Goal: Transaction & Acquisition: Obtain resource

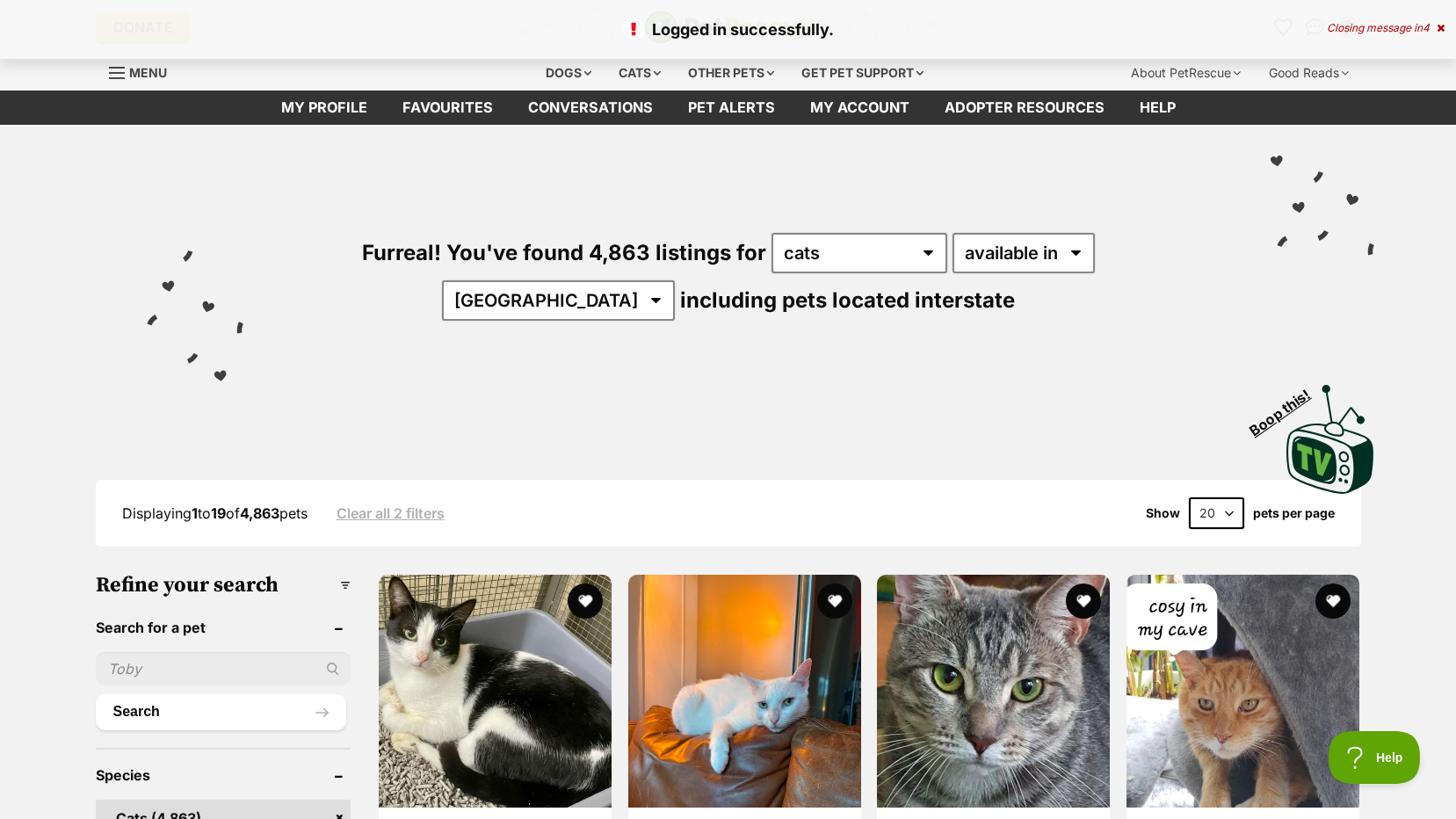
click at [1448, 29] on div "Logged in successfully. Closing message in 4" at bounding box center [728, 30] width 1456 height 59
click at [1439, 26] on icon at bounding box center [1441, 28] width 8 height 11
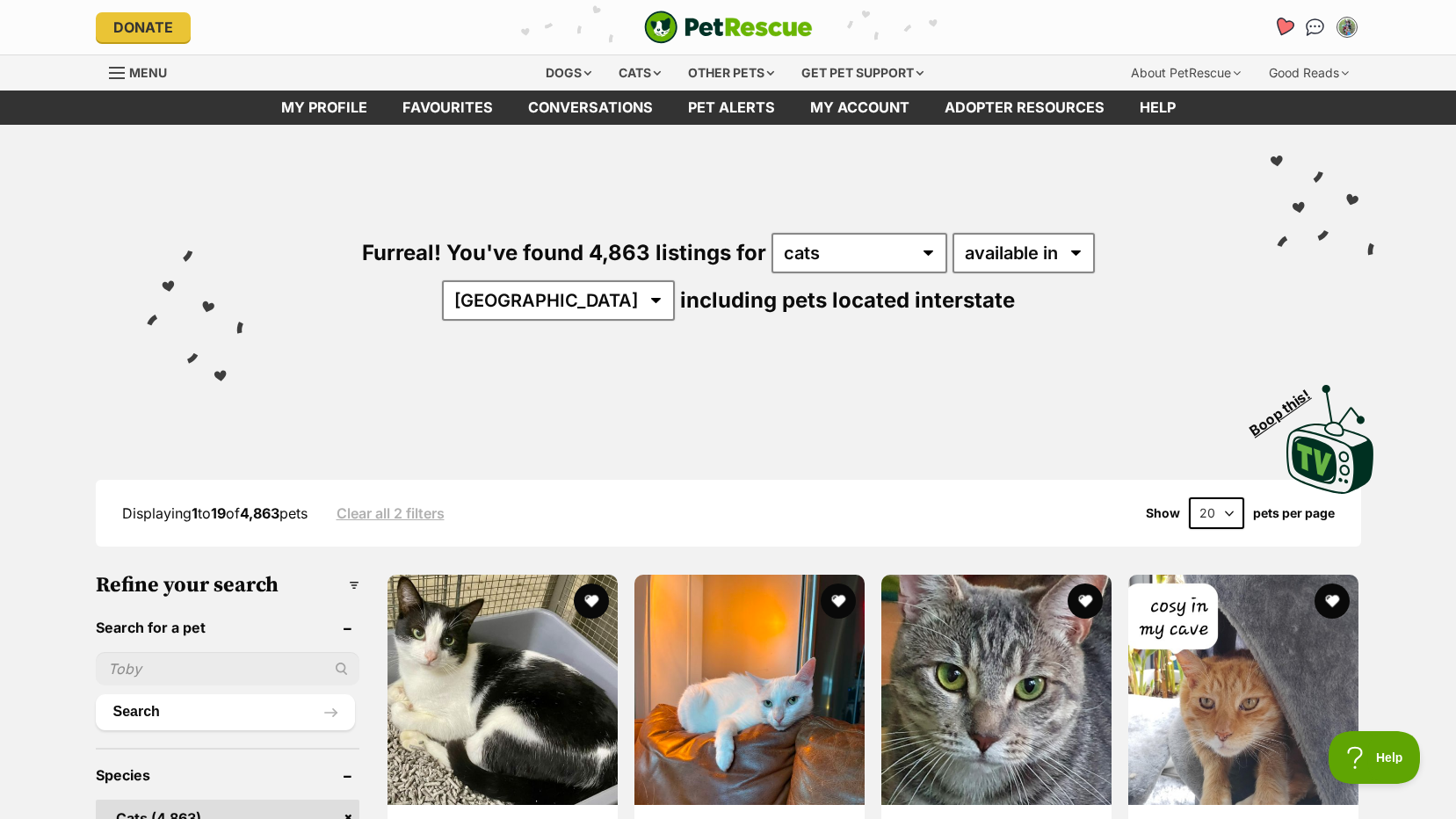
click at [1280, 28] on icon "Favourites" at bounding box center [1282, 27] width 21 height 20
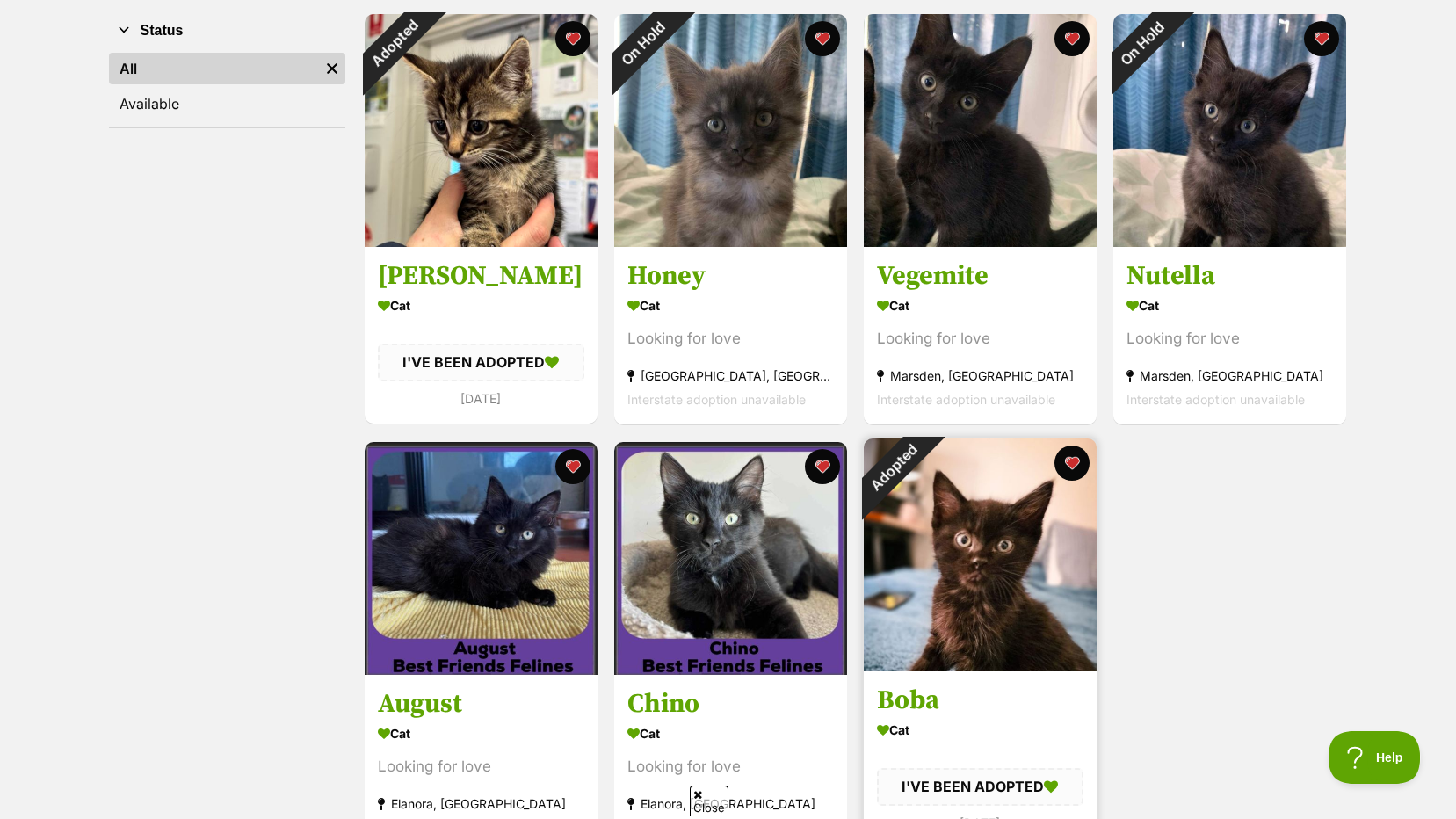
scroll to position [440, 0]
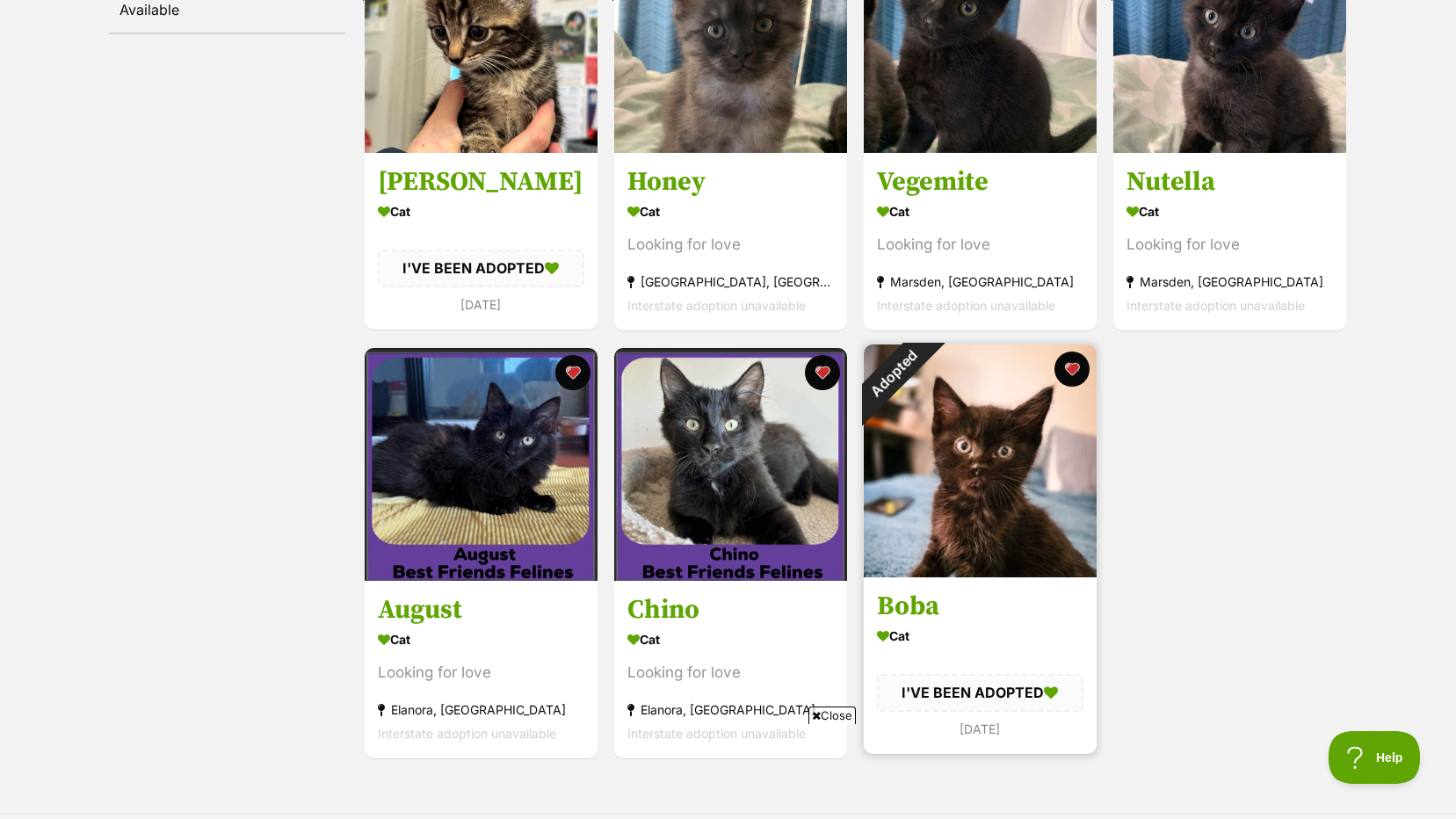
click at [1009, 525] on img at bounding box center [981, 461] width 233 height 233
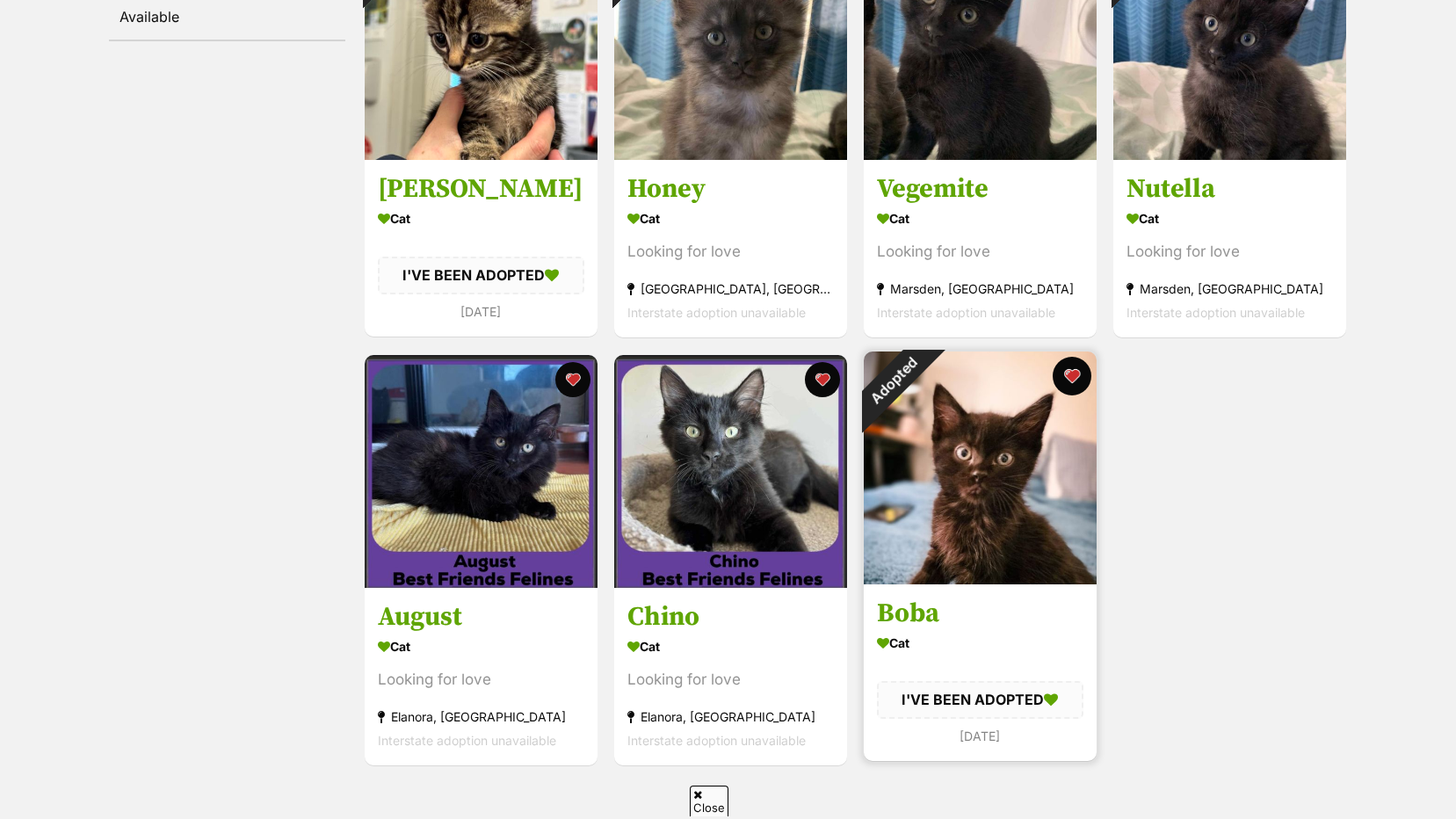
click at [1058, 364] on div "Adopted Boba Cat I'VE BEEN ADOPTED 11 days ago" at bounding box center [980, 556] width 236 height 414
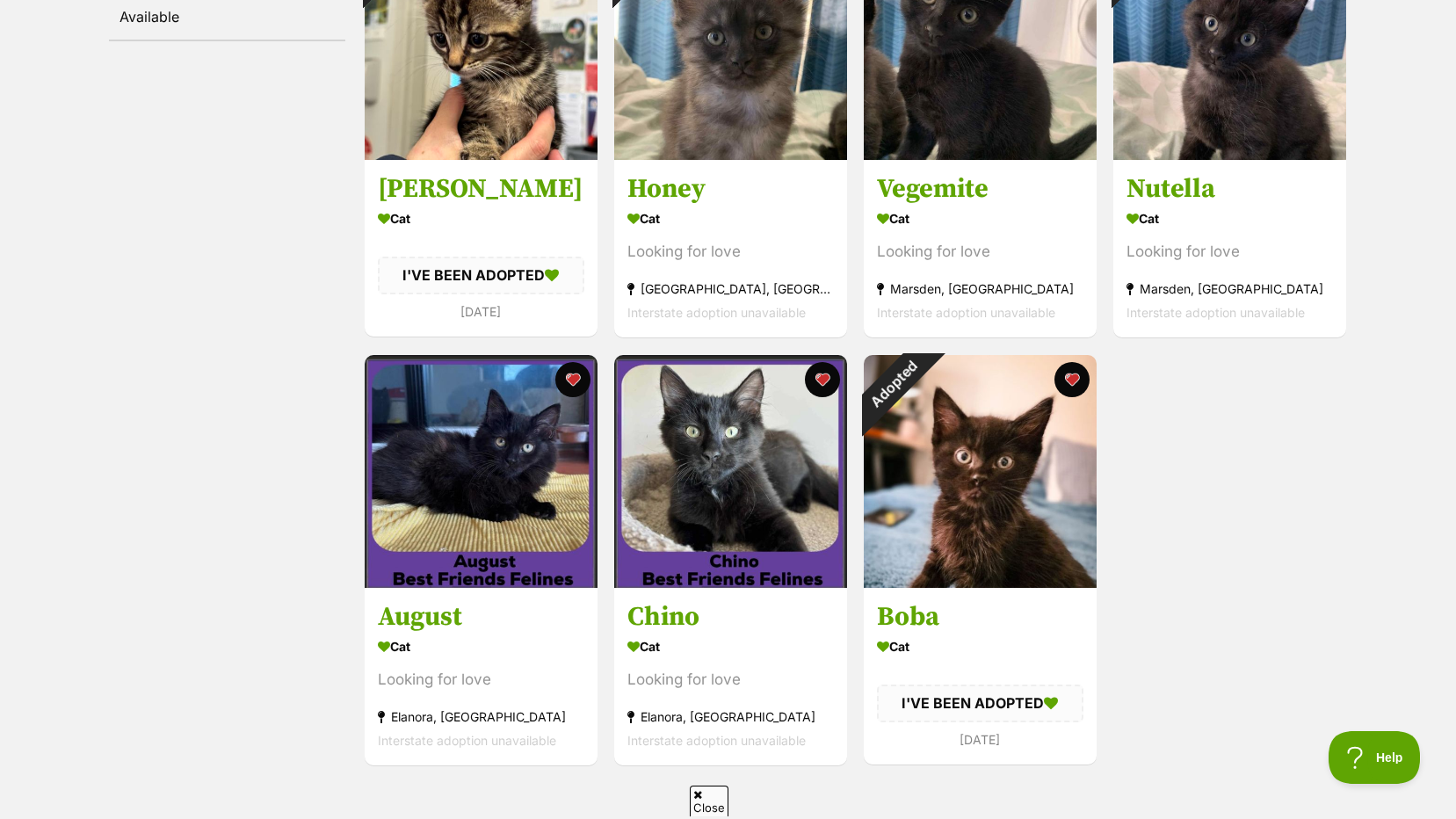
scroll to position [257, 0]
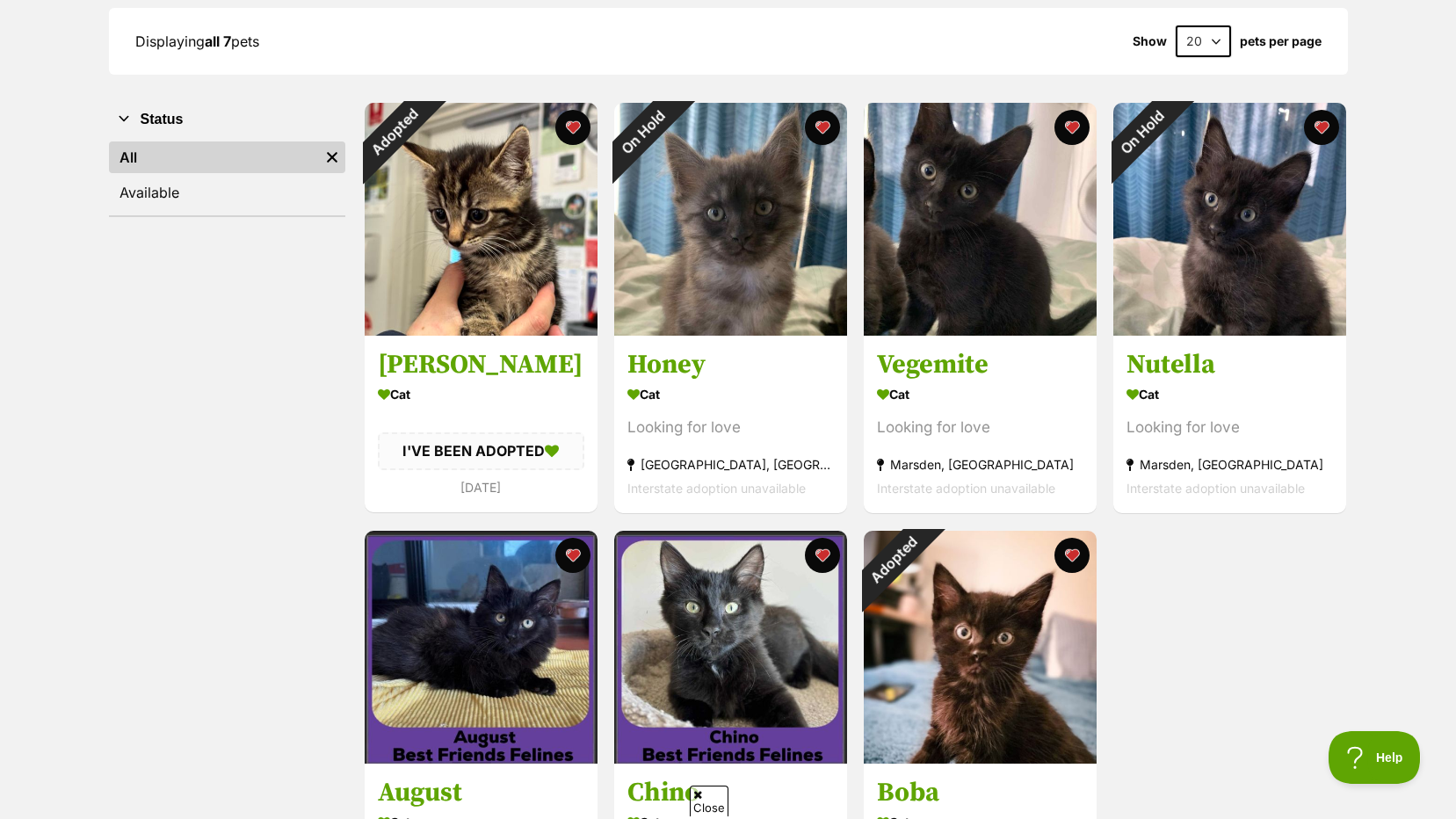
click at [563, 131] on button "favourite" at bounding box center [573, 127] width 36 height 36
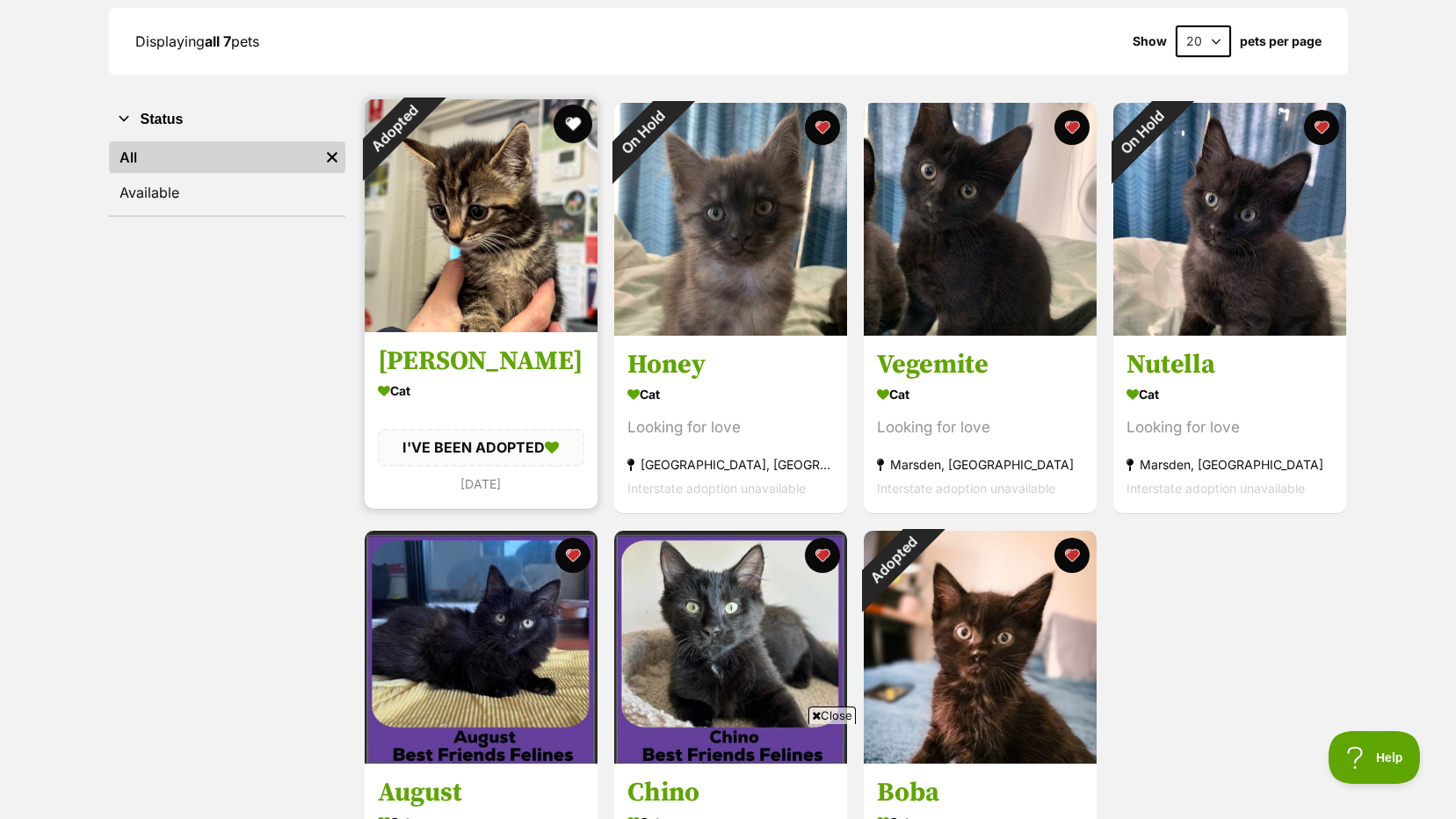
click at [589, 124] on button "favourite" at bounding box center [573, 123] width 39 height 39
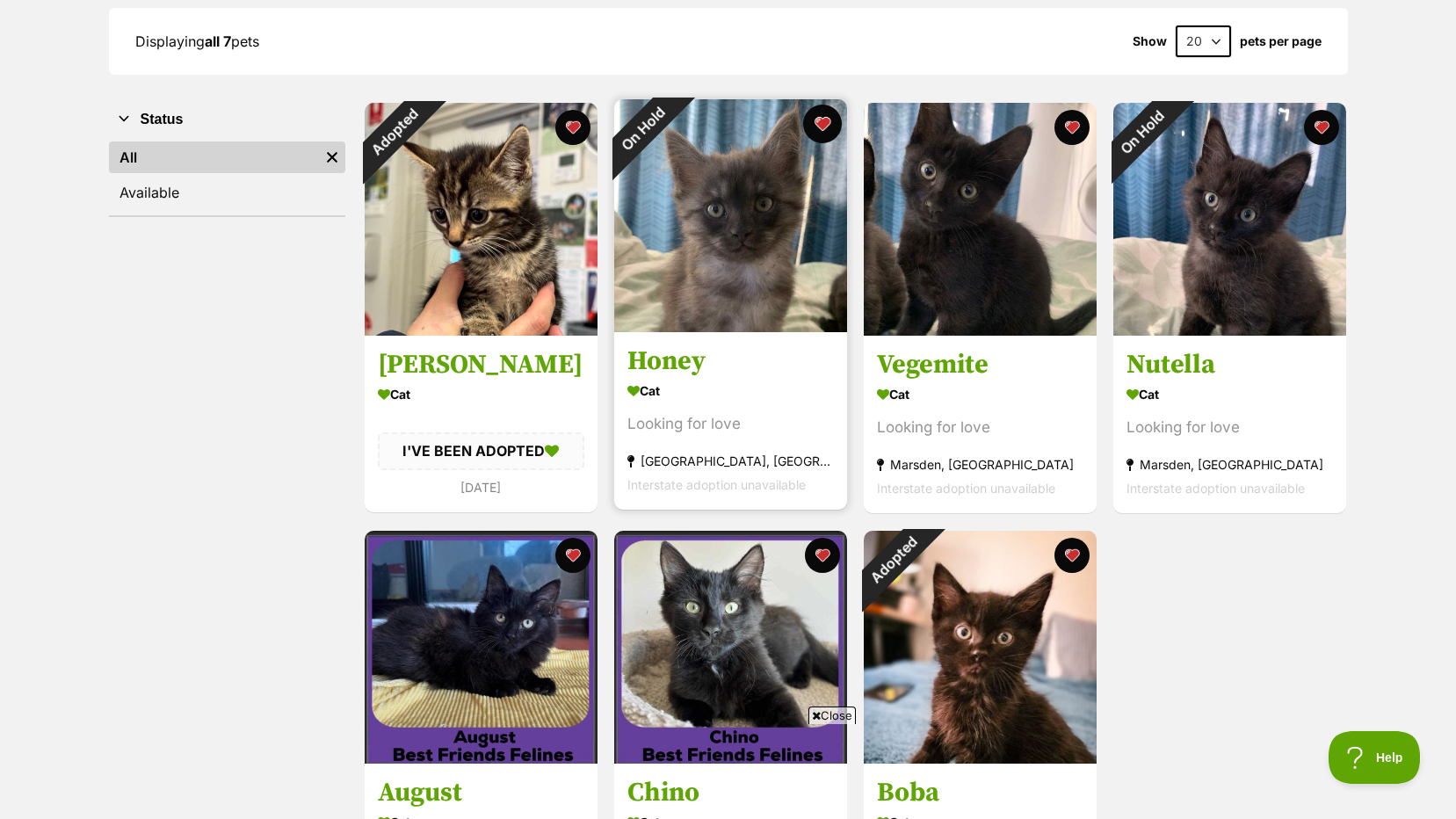
click at [824, 117] on button "favourite" at bounding box center [822, 123] width 39 height 39
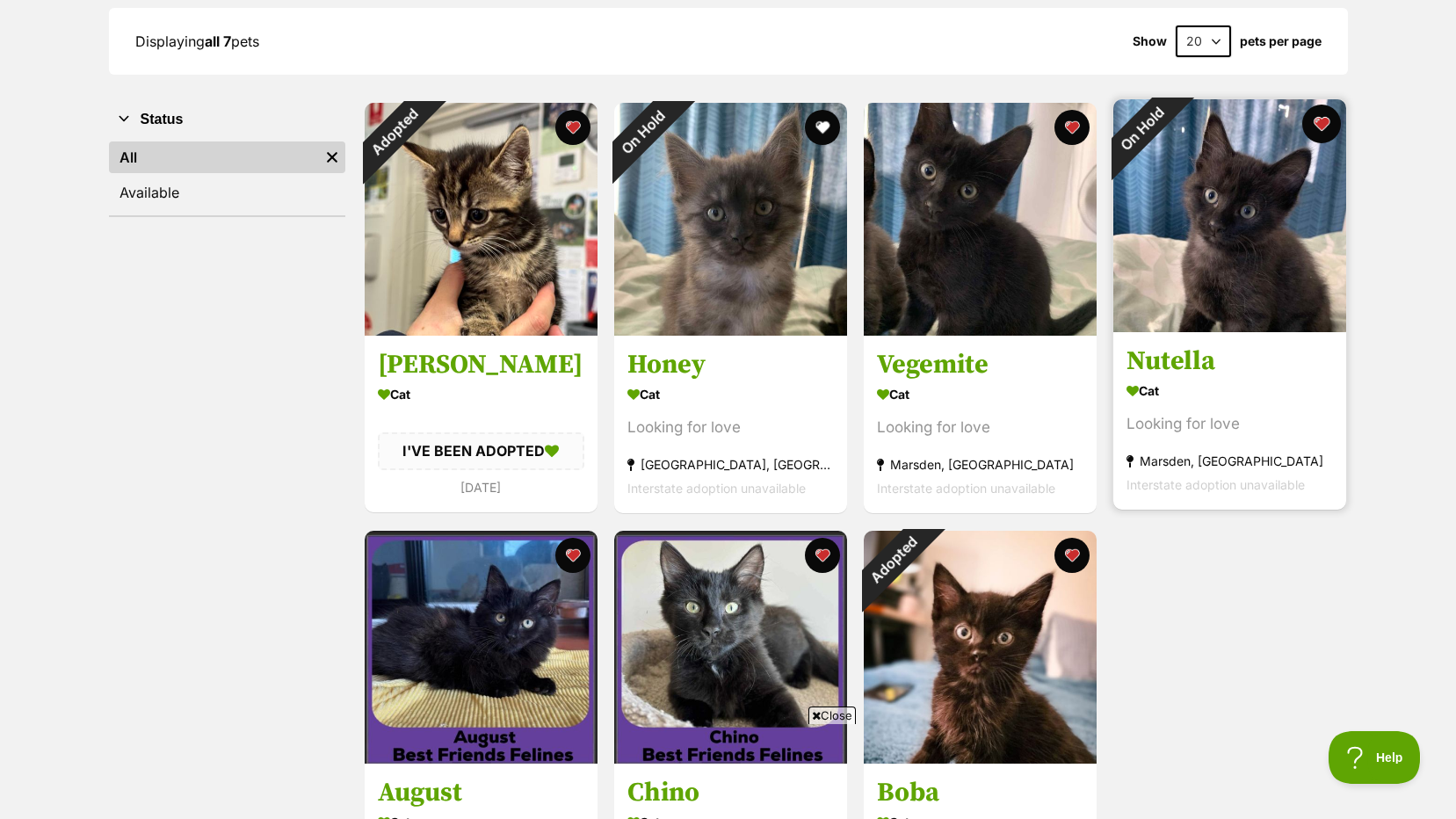
click at [1321, 123] on button "favourite" at bounding box center [1322, 123] width 39 height 39
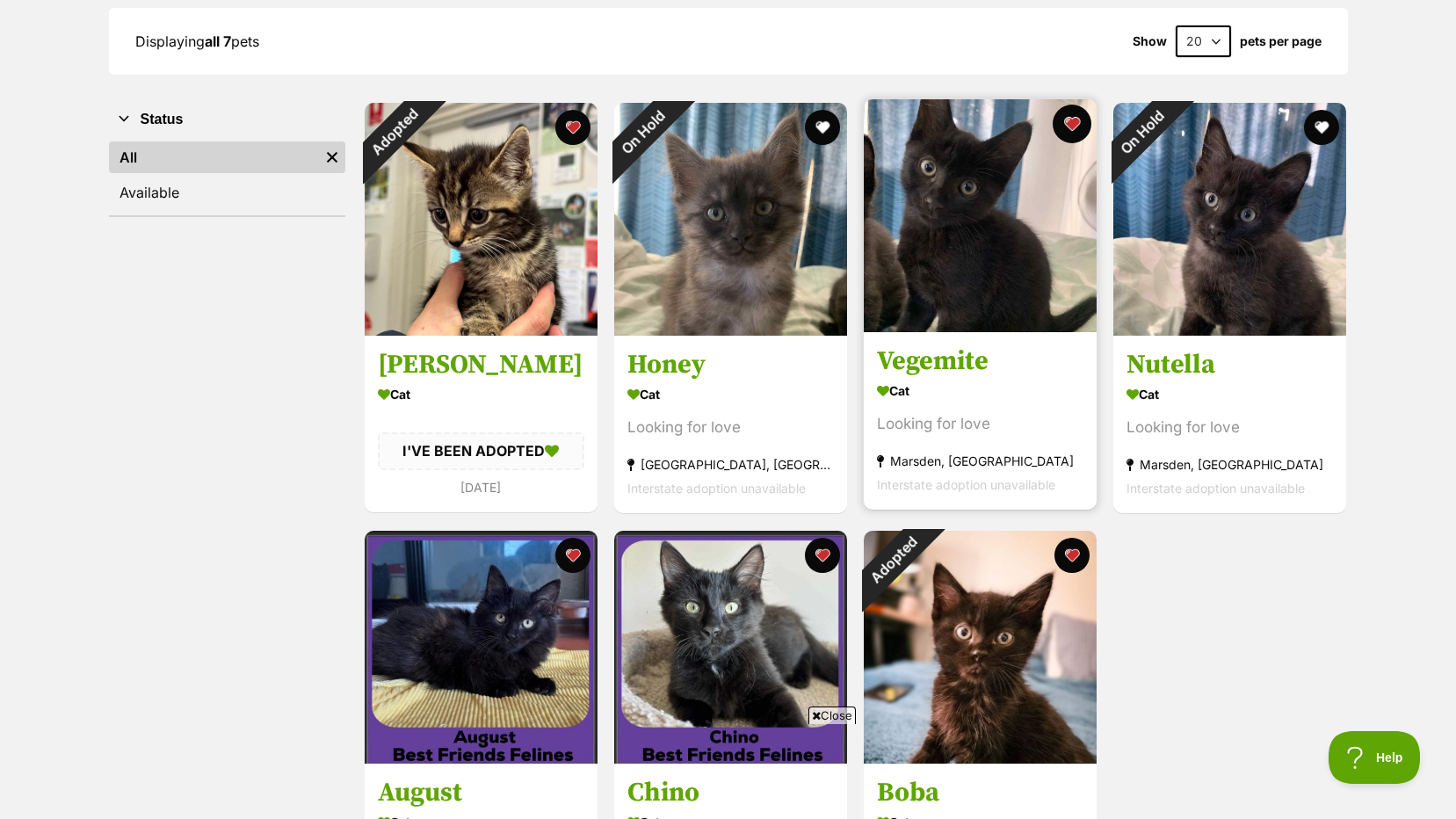
click at [1057, 128] on button "favourite" at bounding box center [1072, 123] width 39 height 39
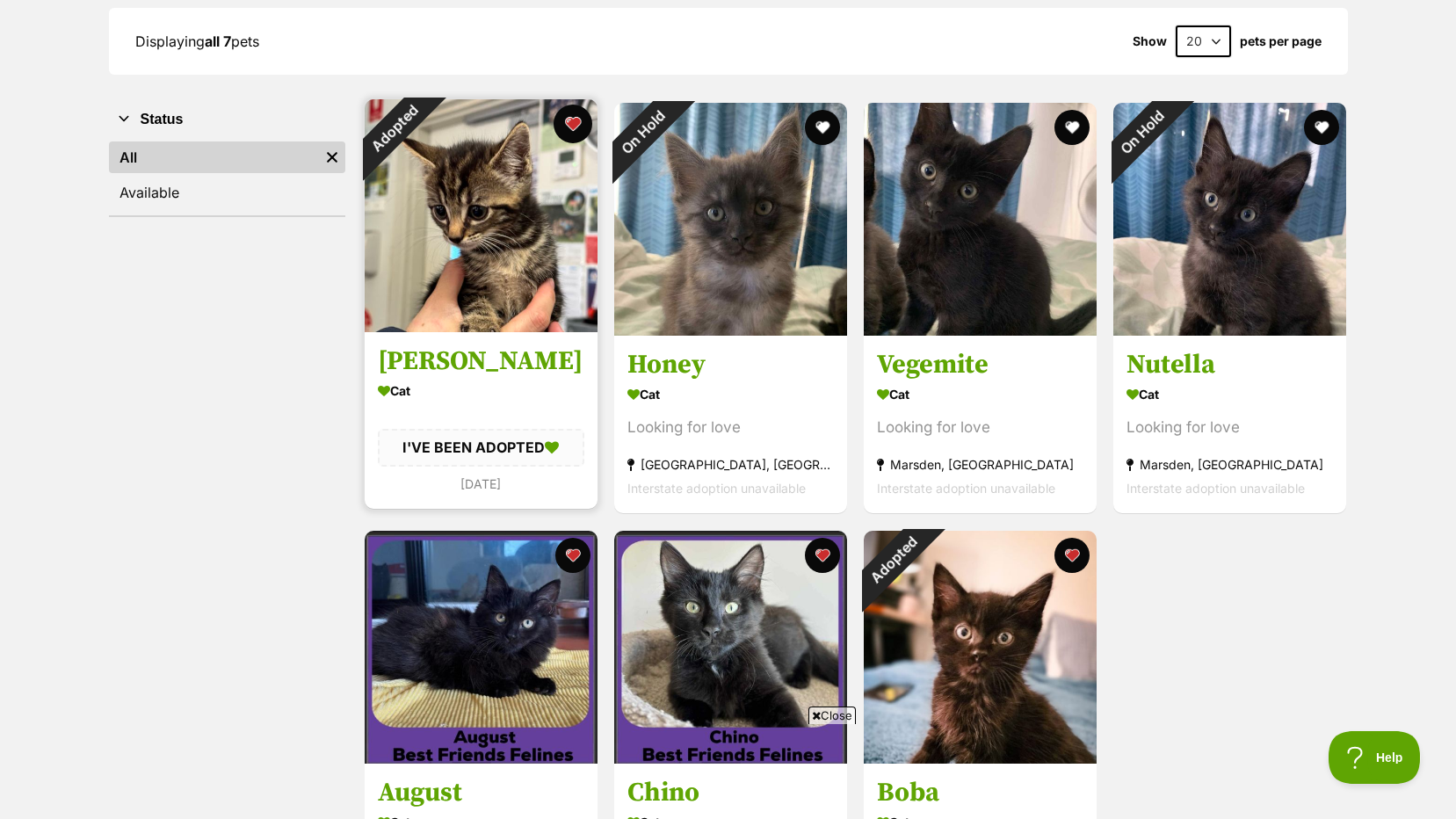
click at [578, 128] on button "favourite" at bounding box center [573, 123] width 39 height 39
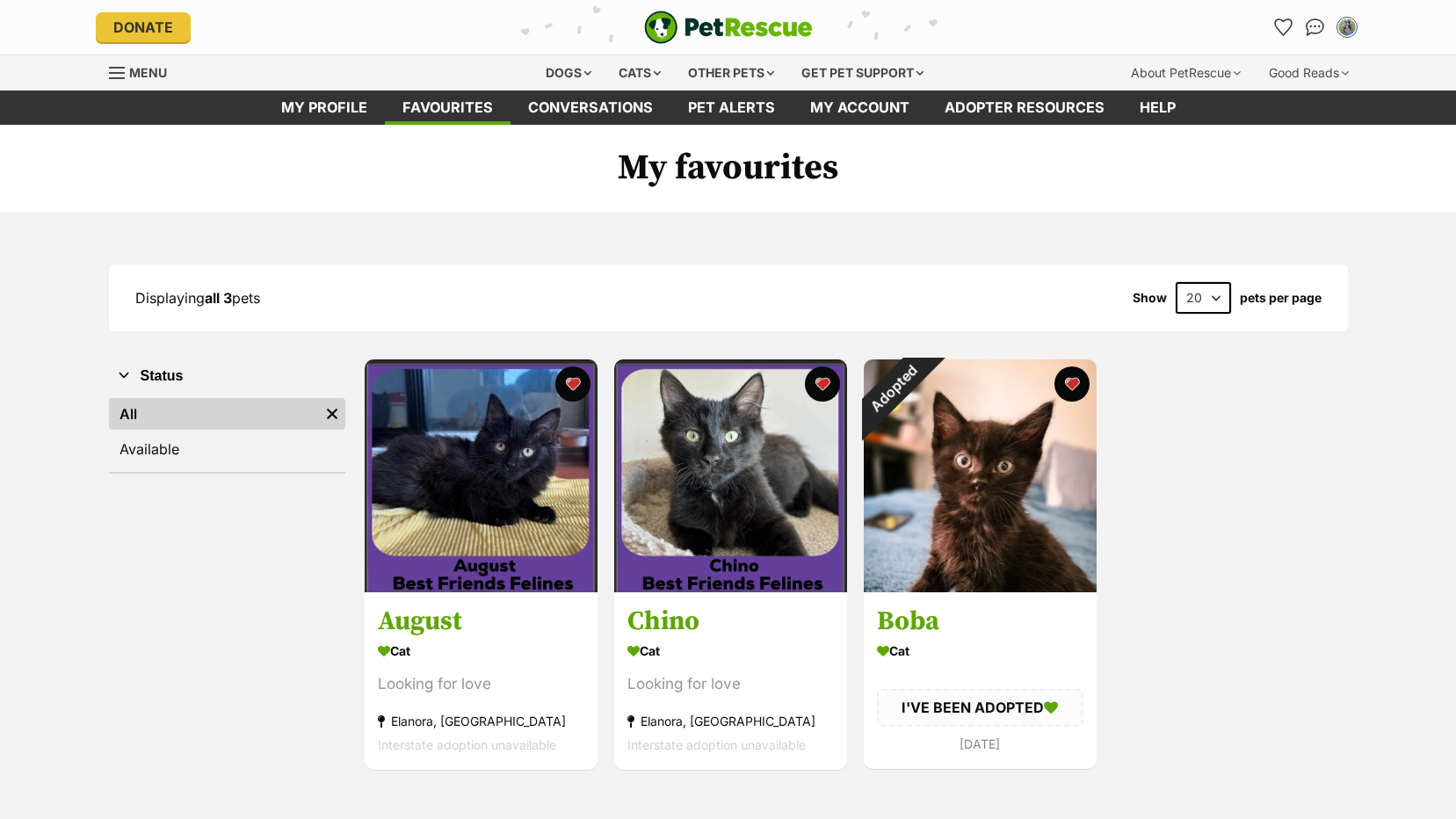
scroll to position [257, 0]
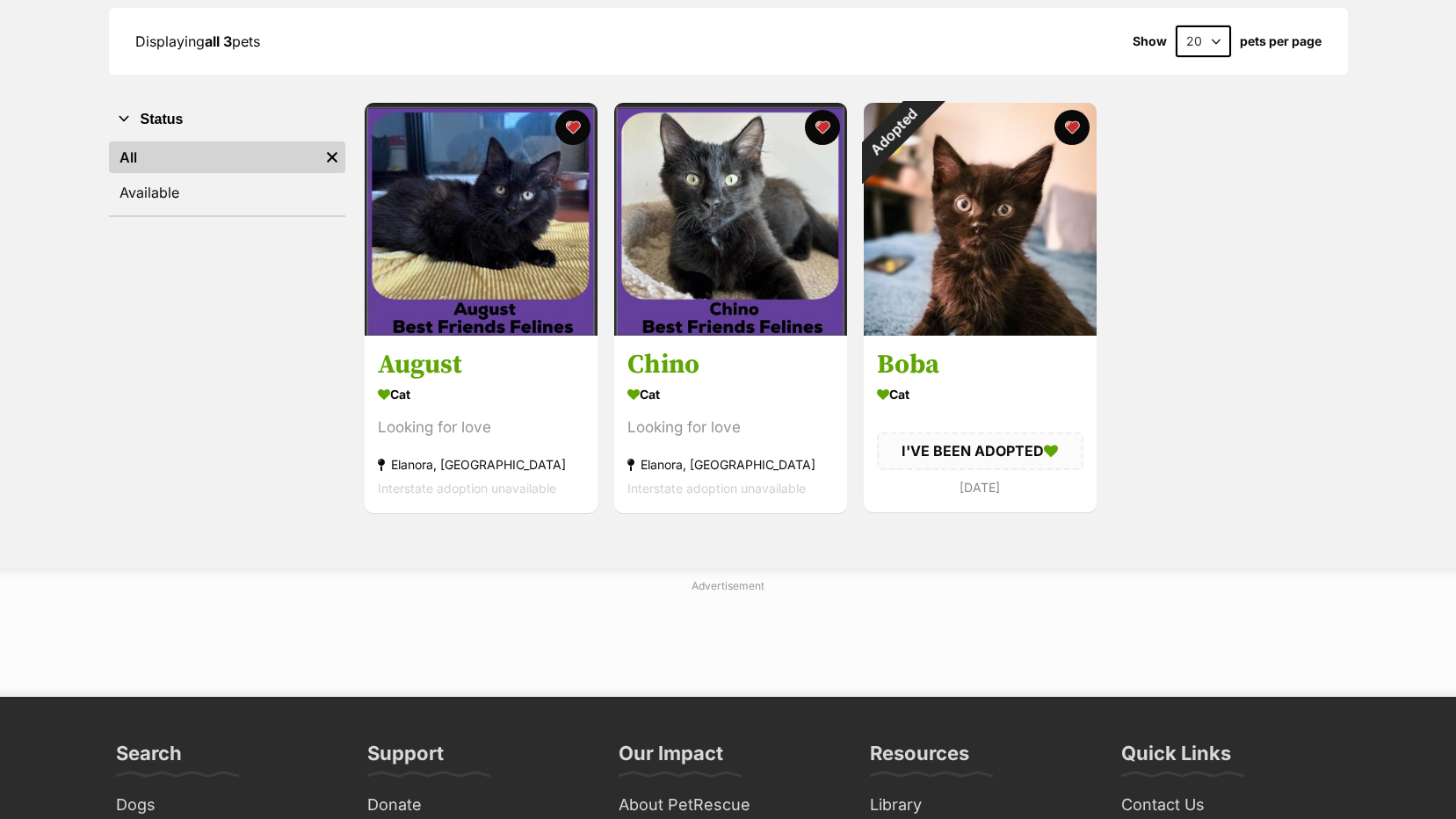
click at [1066, 127] on button "favourite" at bounding box center [1073, 127] width 36 height 36
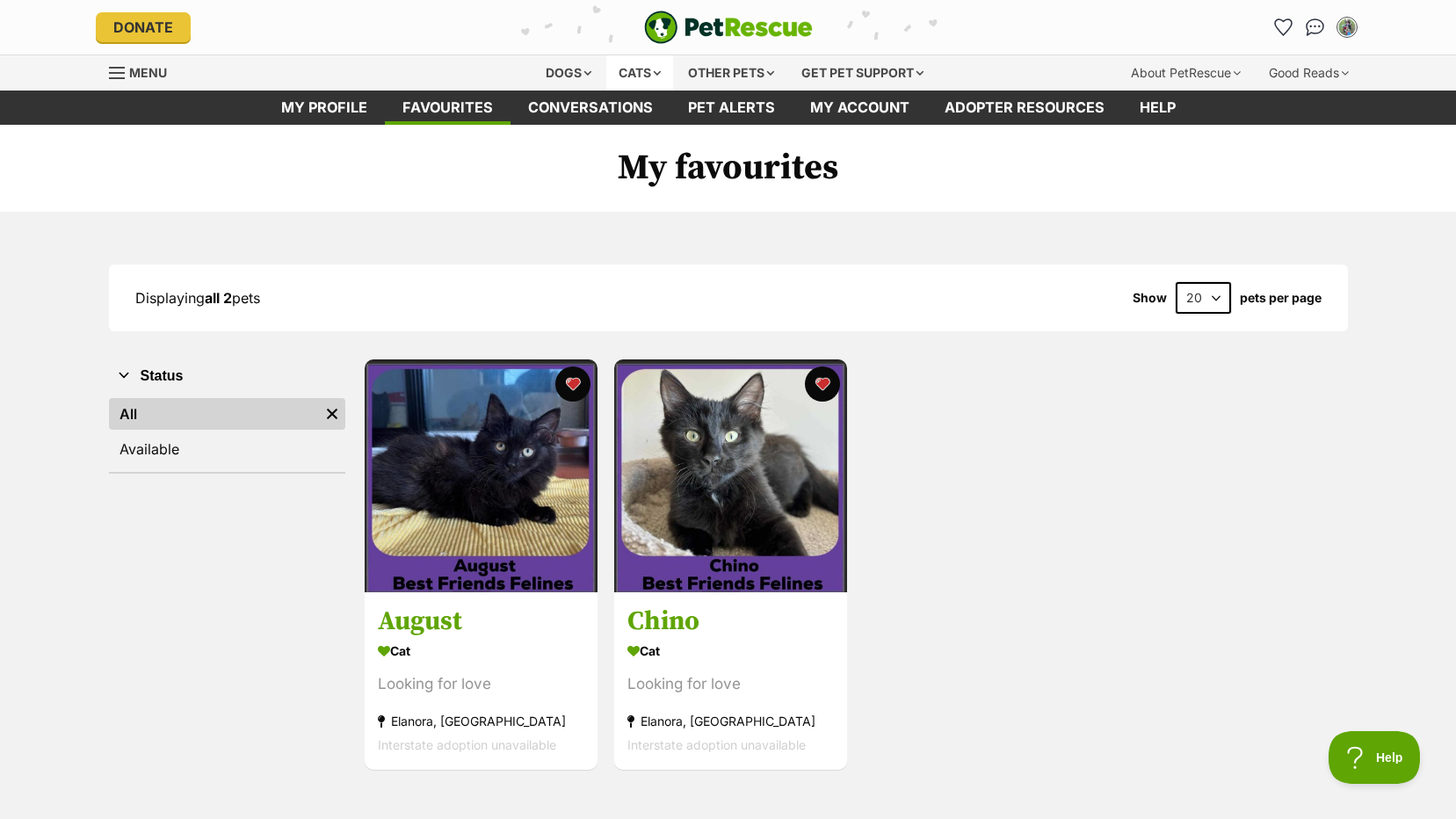
click at [626, 65] on div "Cats" at bounding box center [640, 73] width 67 height 36
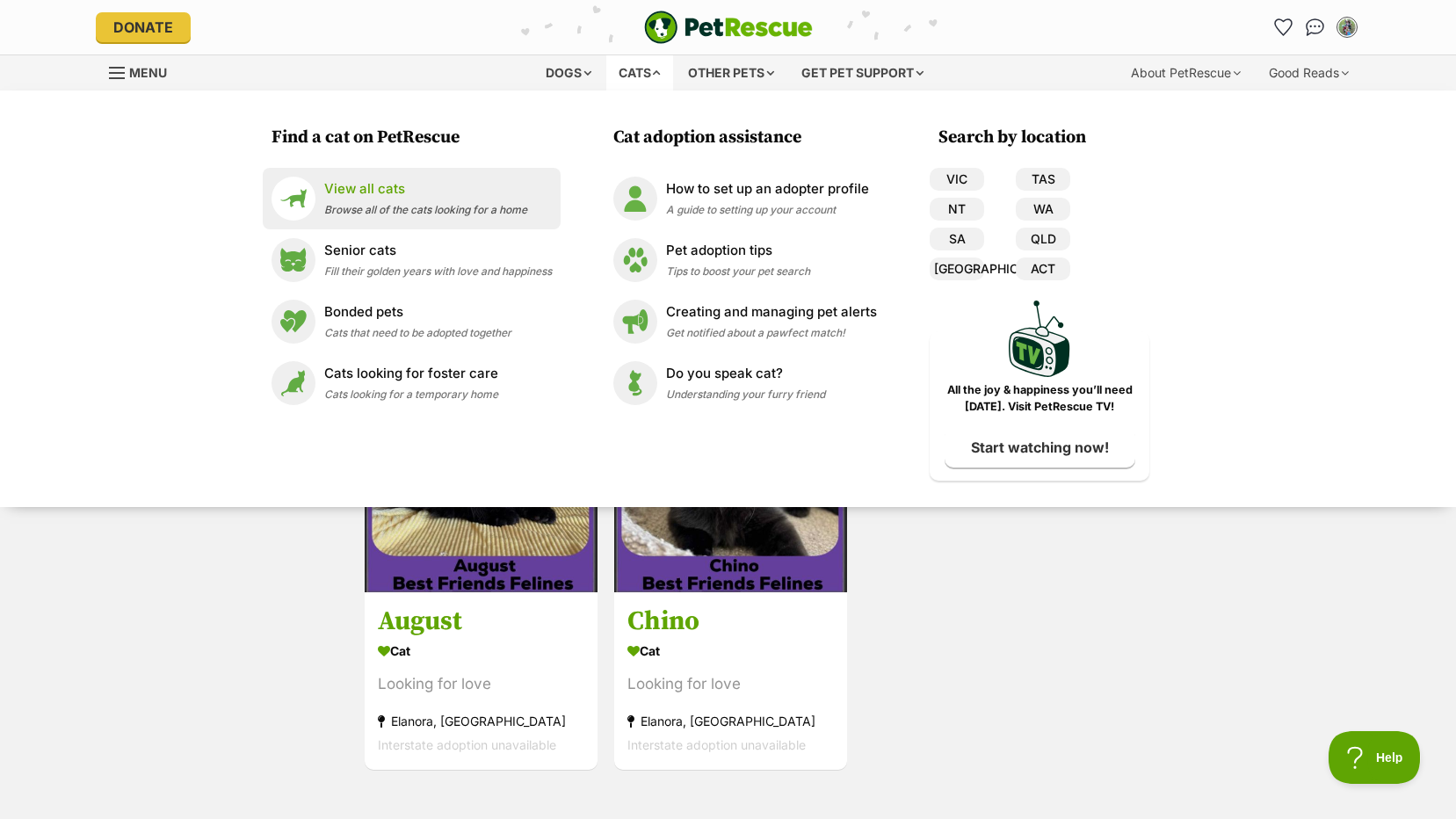
click at [451, 210] on span "Browse all of the cats looking for a home" at bounding box center [426, 209] width 203 height 13
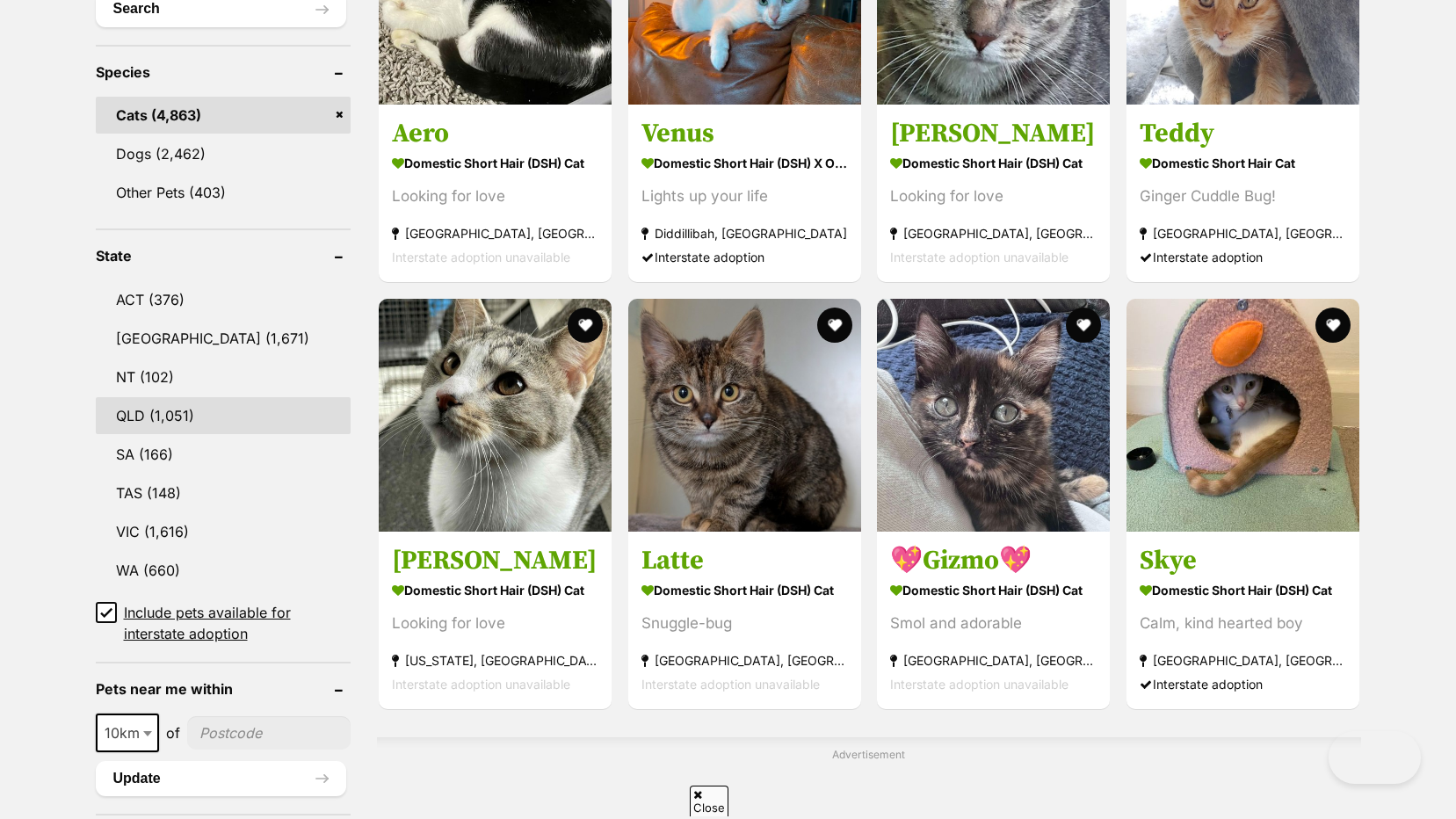
click at [238, 409] on link "QLD (1,051)" at bounding box center [223, 415] width 256 height 37
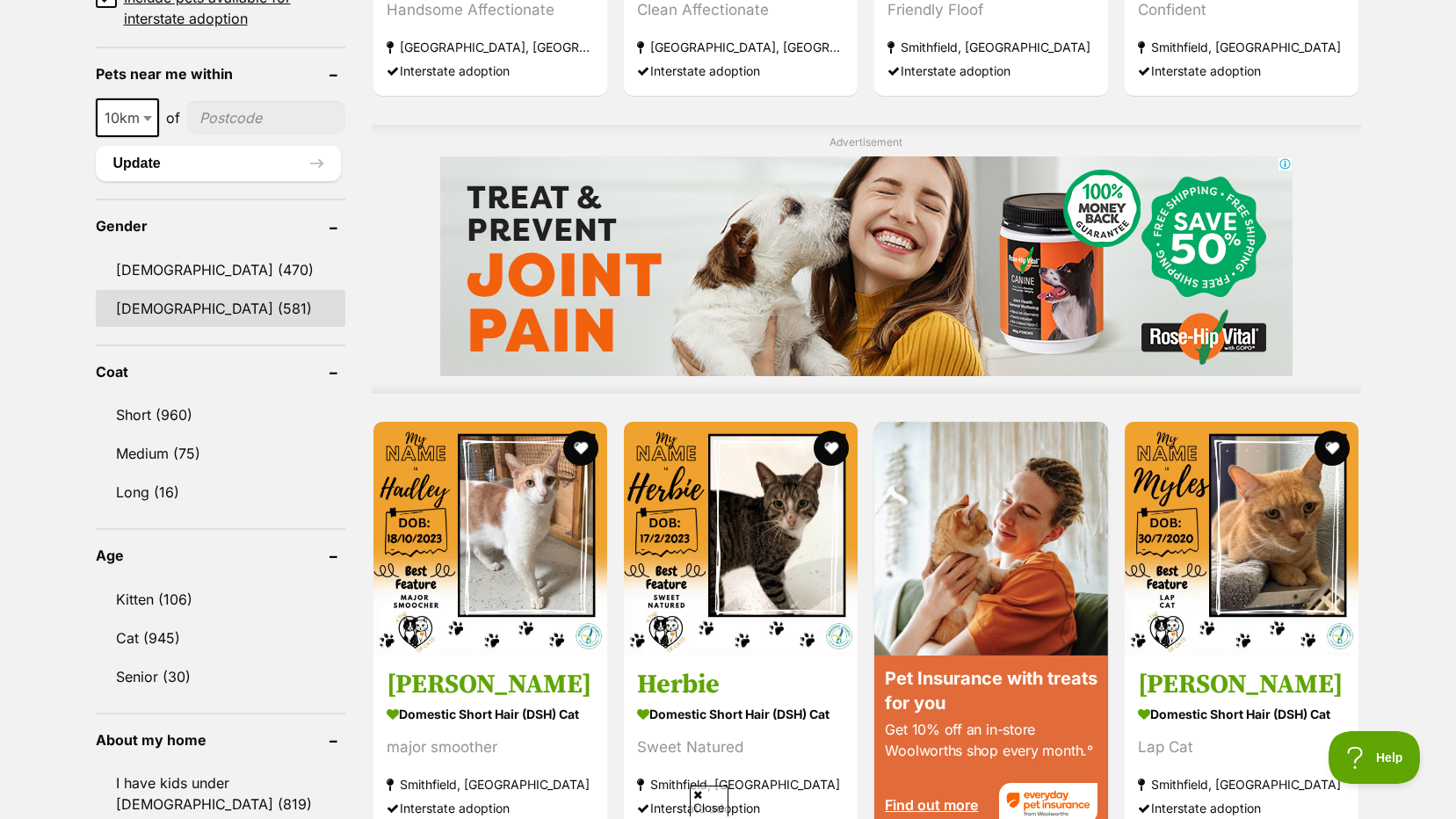
click at [175, 307] on link "Female (581)" at bounding box center [221, 308] width 251 height 37
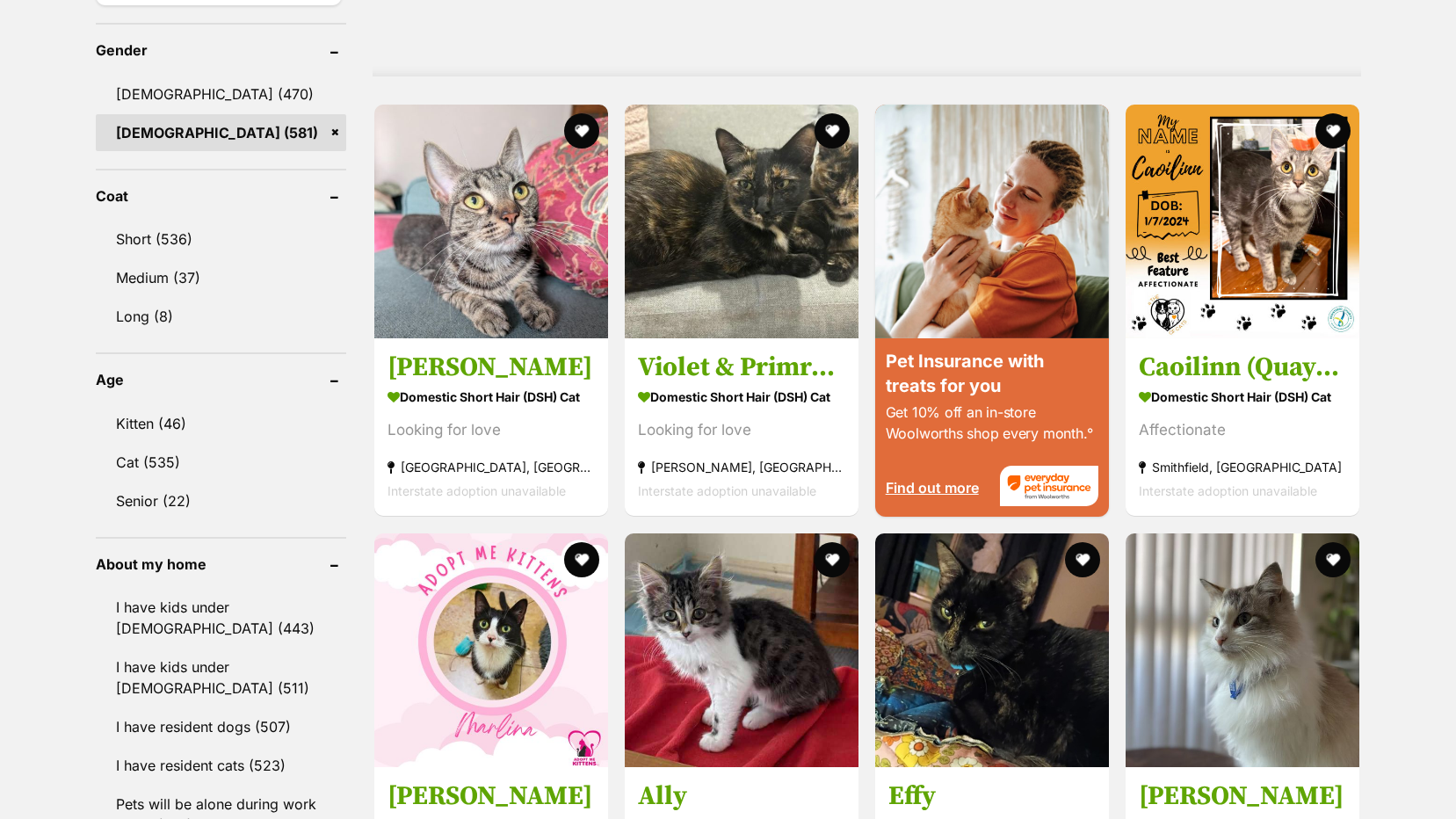
scroll to position [1515, 0]
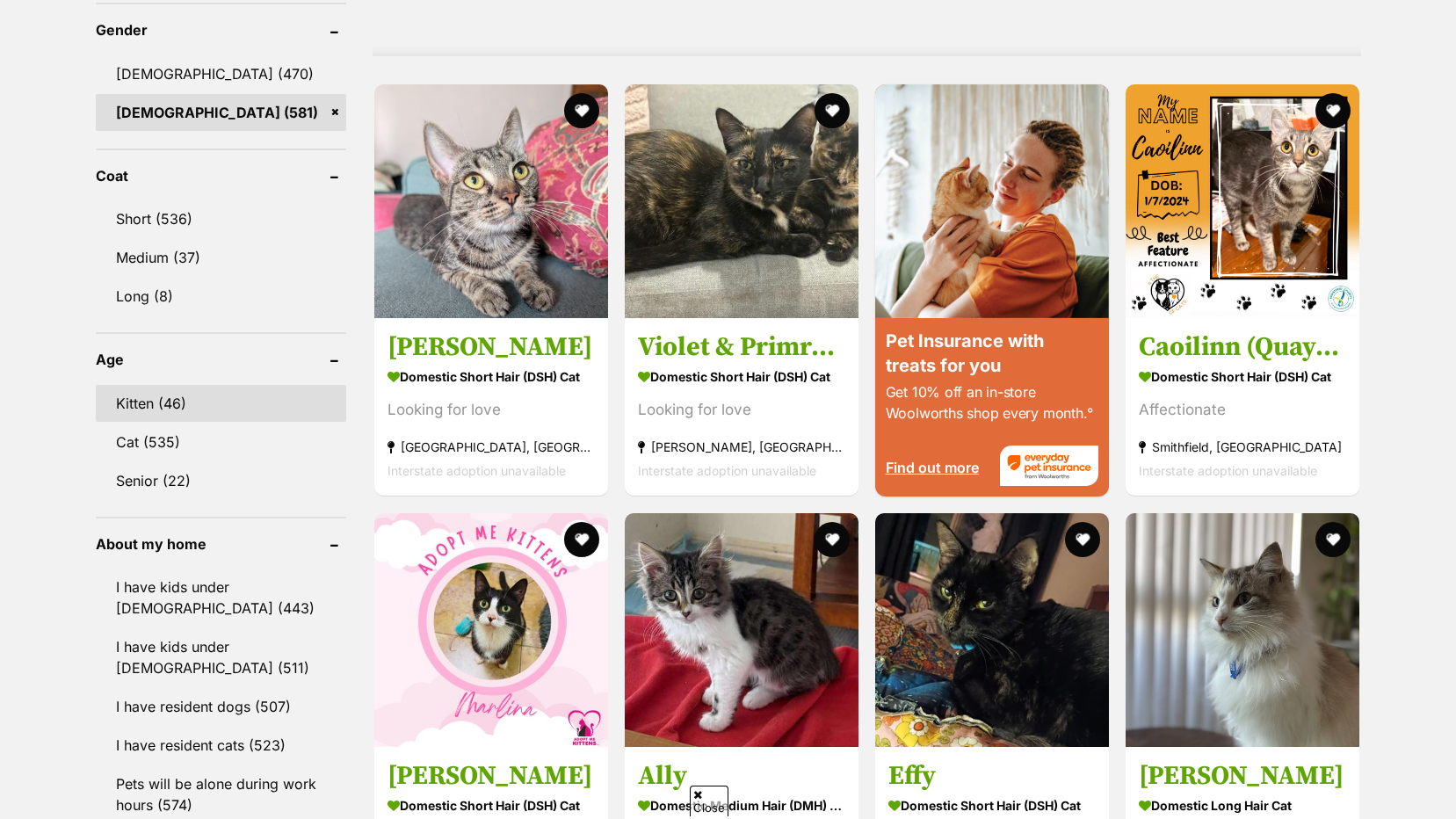
click at [188, 398] on link "Kitten (46)" at bounding box center [221, 403] width 251 height 37
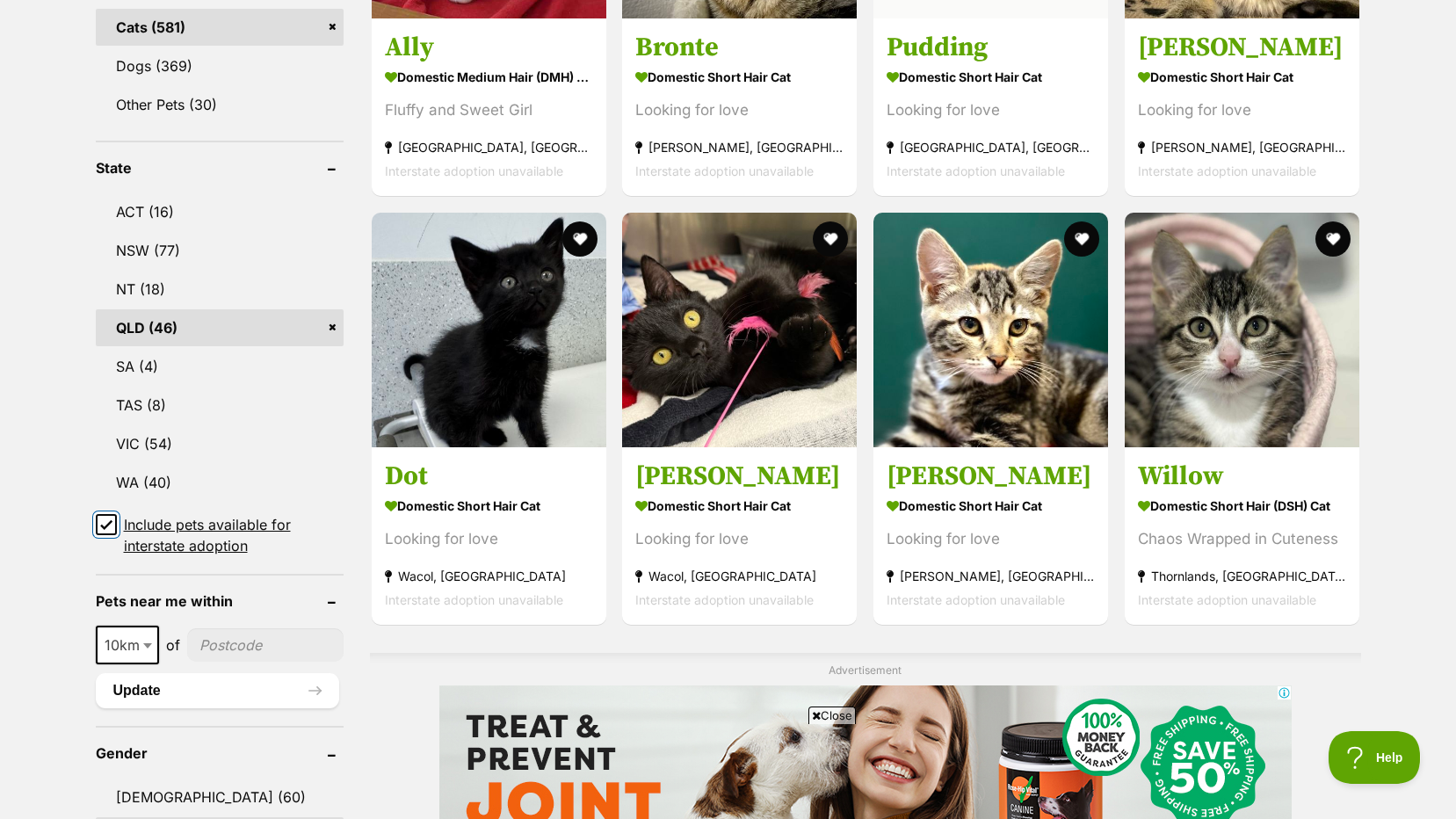
click at [115, 529] on input "Include pets available for interstate adoption" at bounding box center [106, 525] width 21 height 21
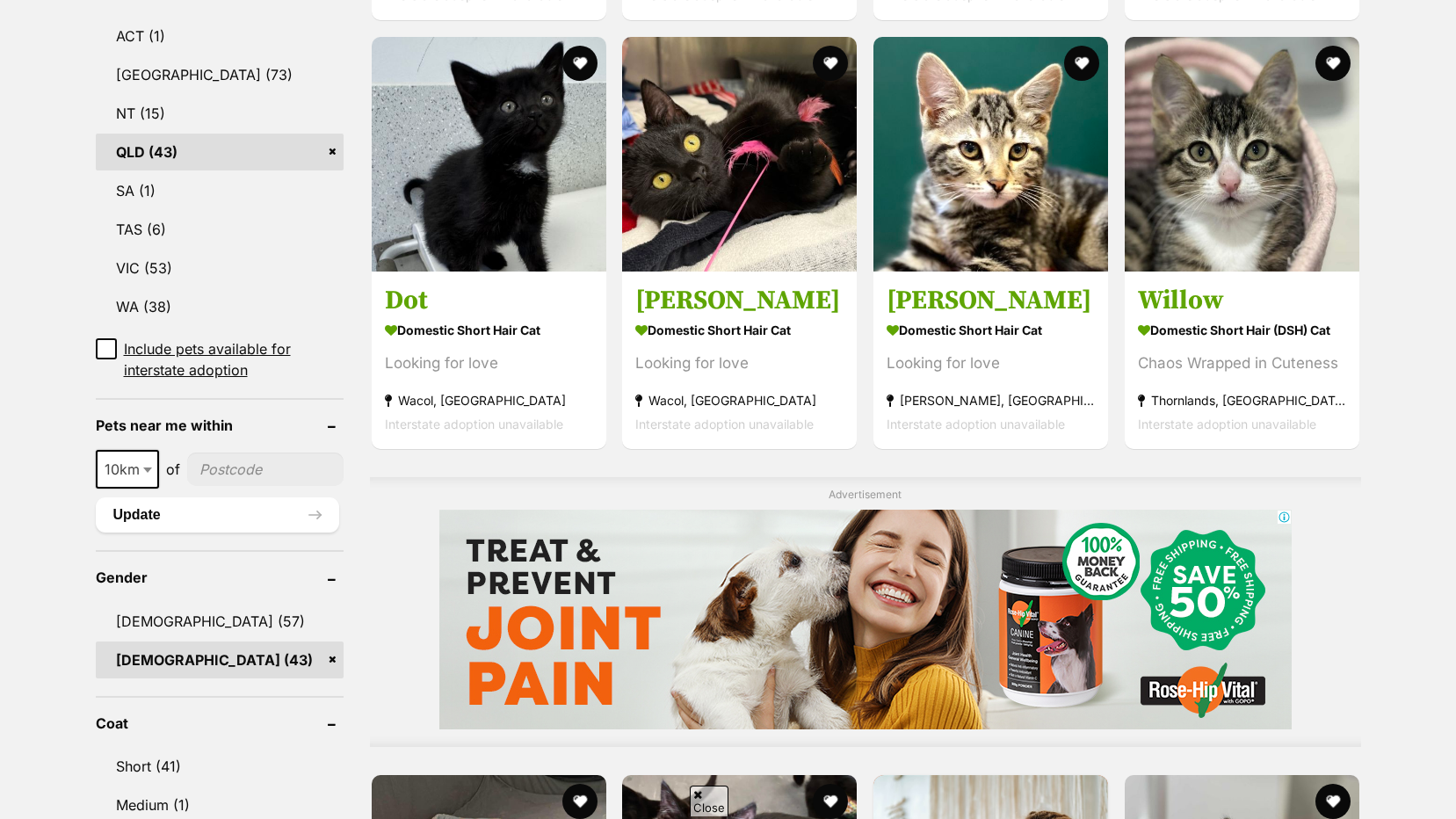
click at [133, 472] on span "10km" at bounding box center [127, 469] width 60 height 25
select select "100"
click at [241, 469] on input"] "postcode" at bounding box center [269, 469] width 147 height 34
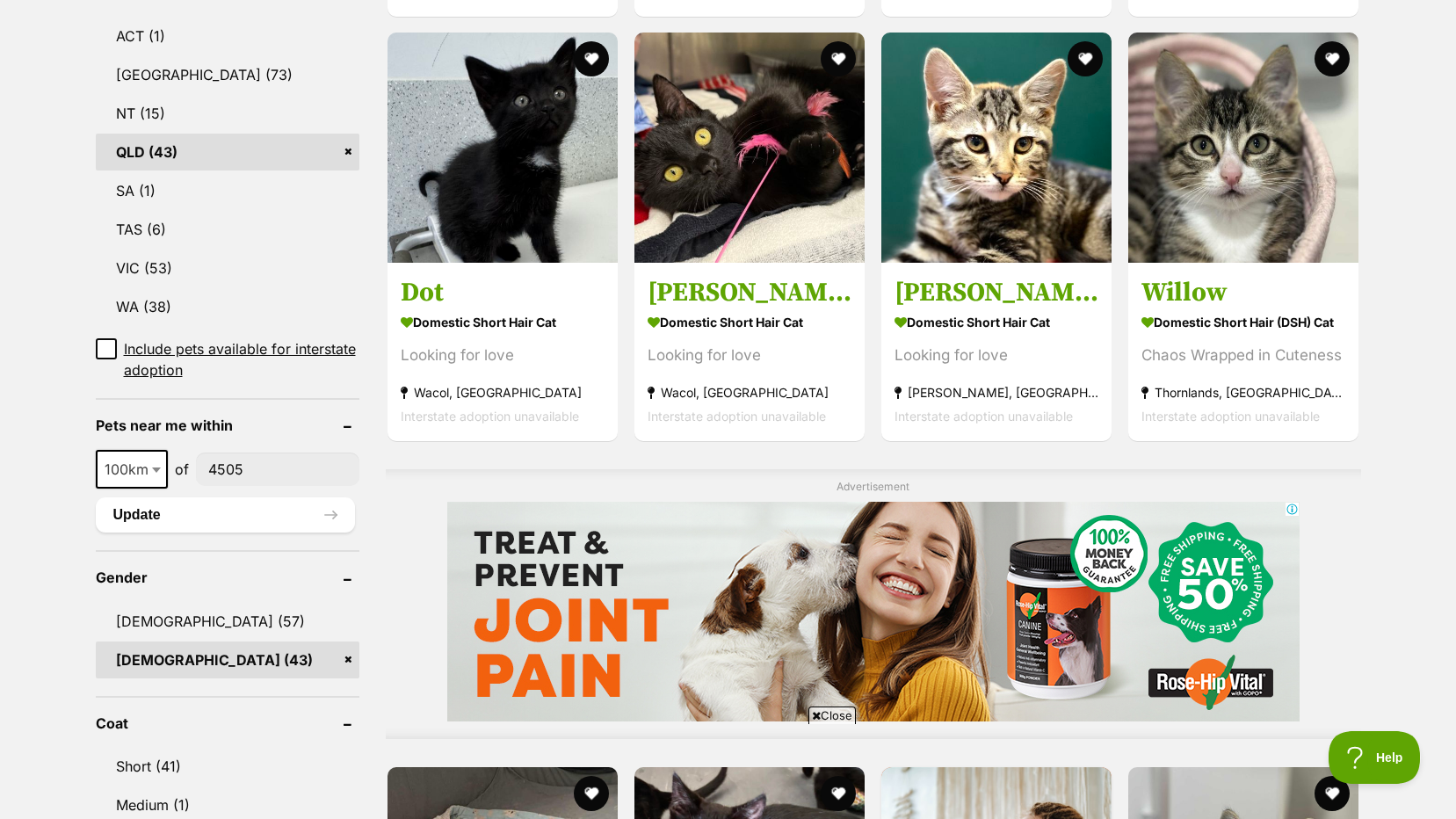
type input"] "4505"
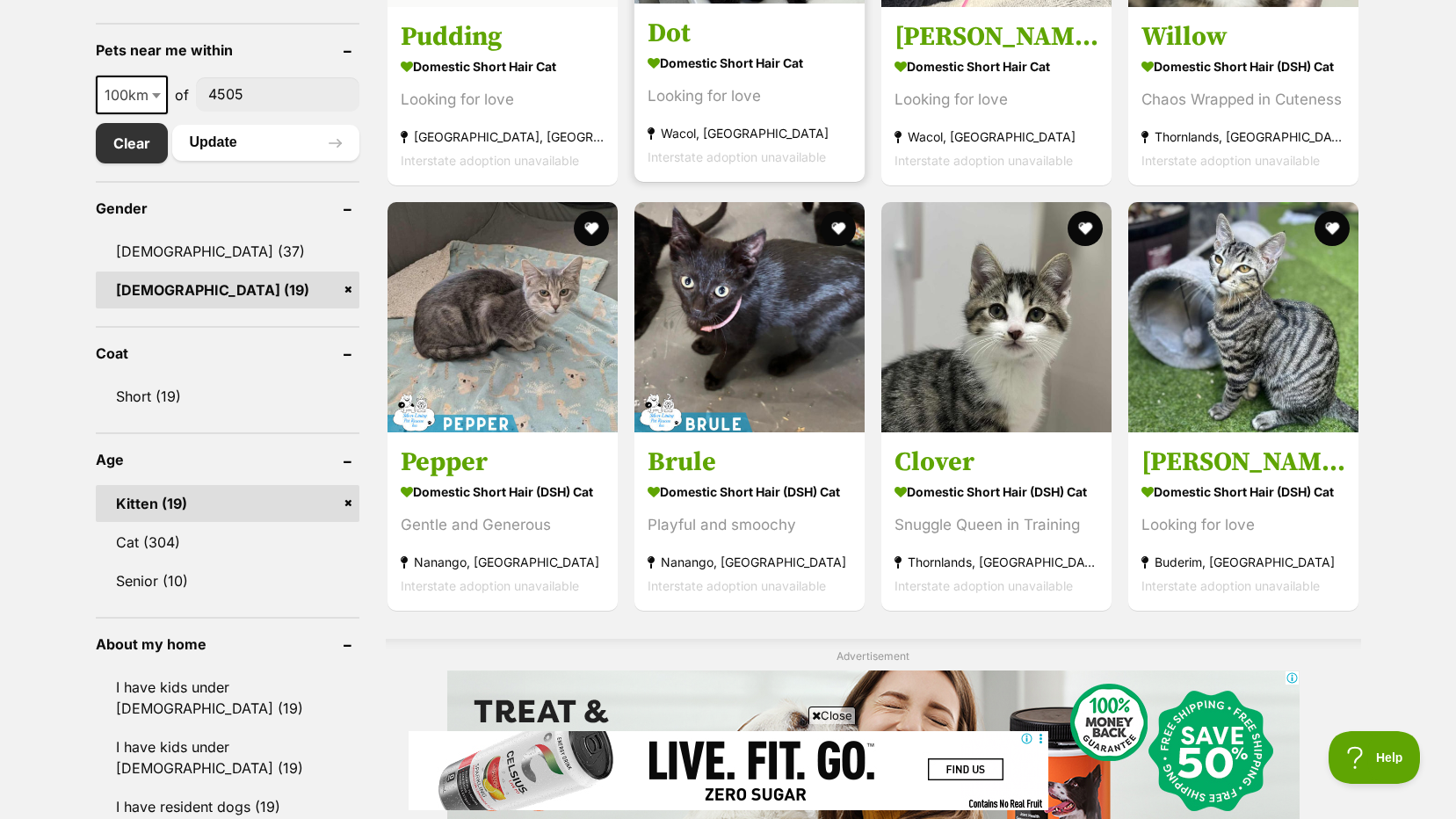
scroll to position [967, 0]
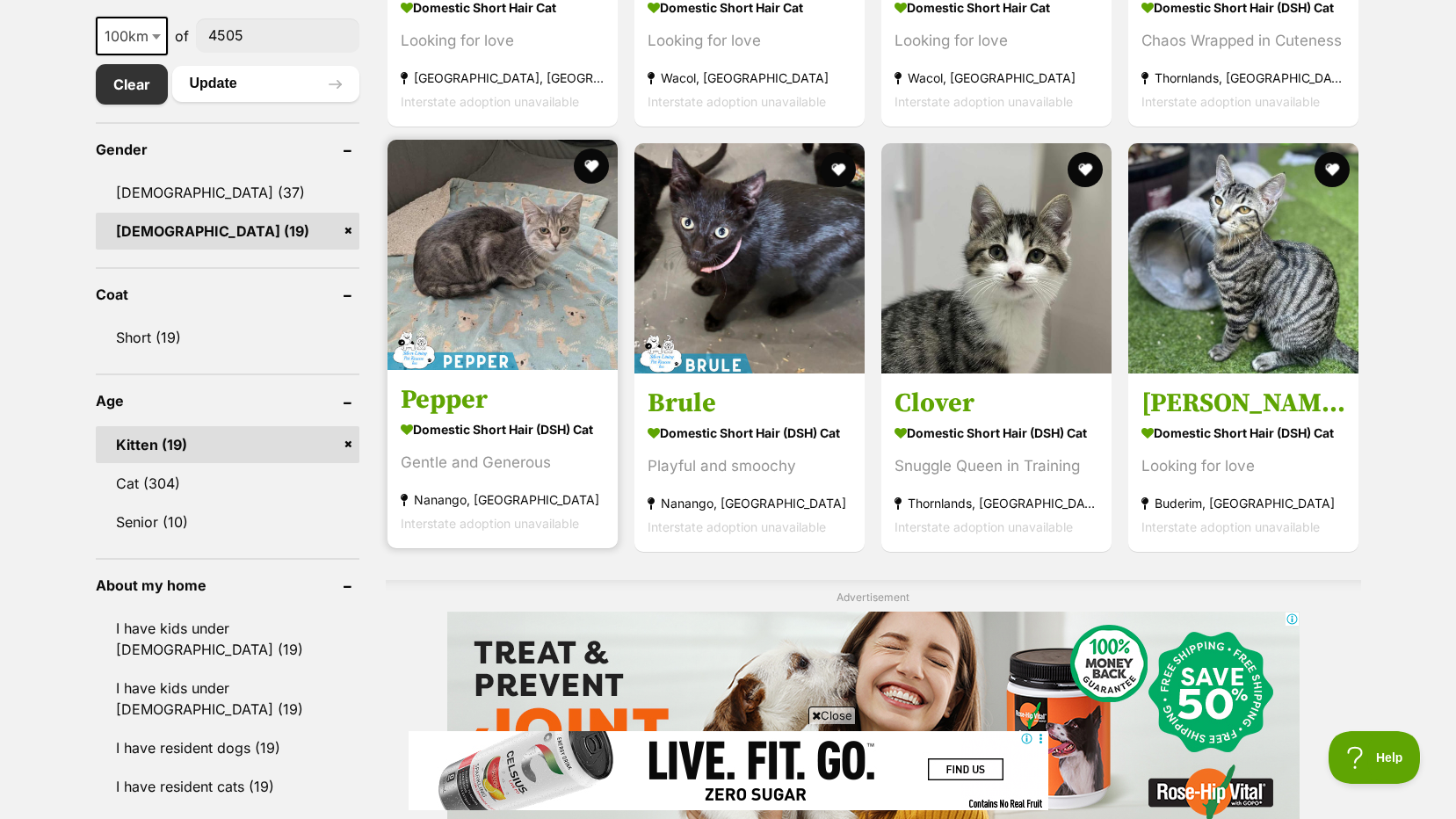
click at [583, 270] on img at bounding box center [502, 254] width 230 height 230
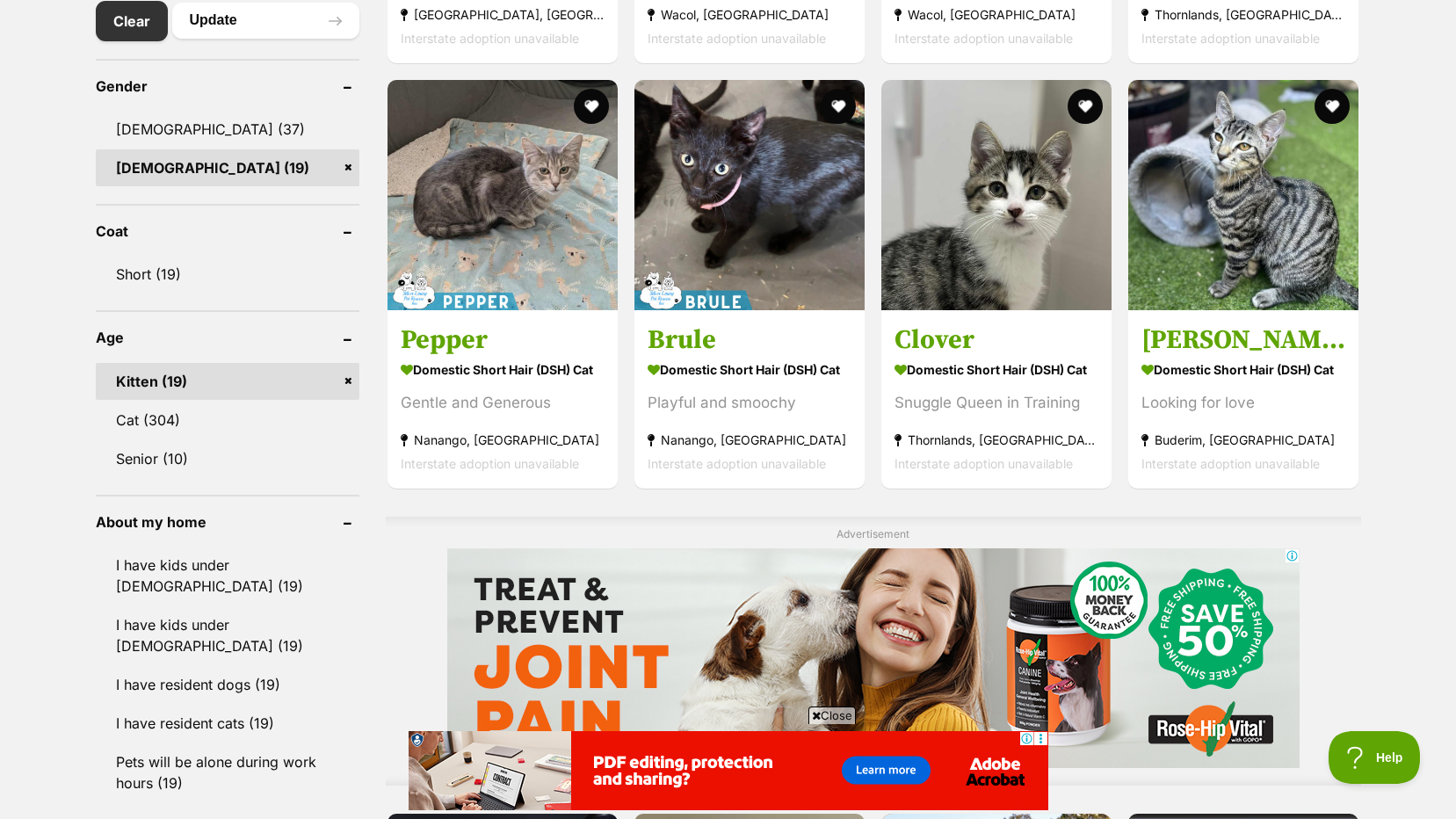
scroll to position [1035, 0]
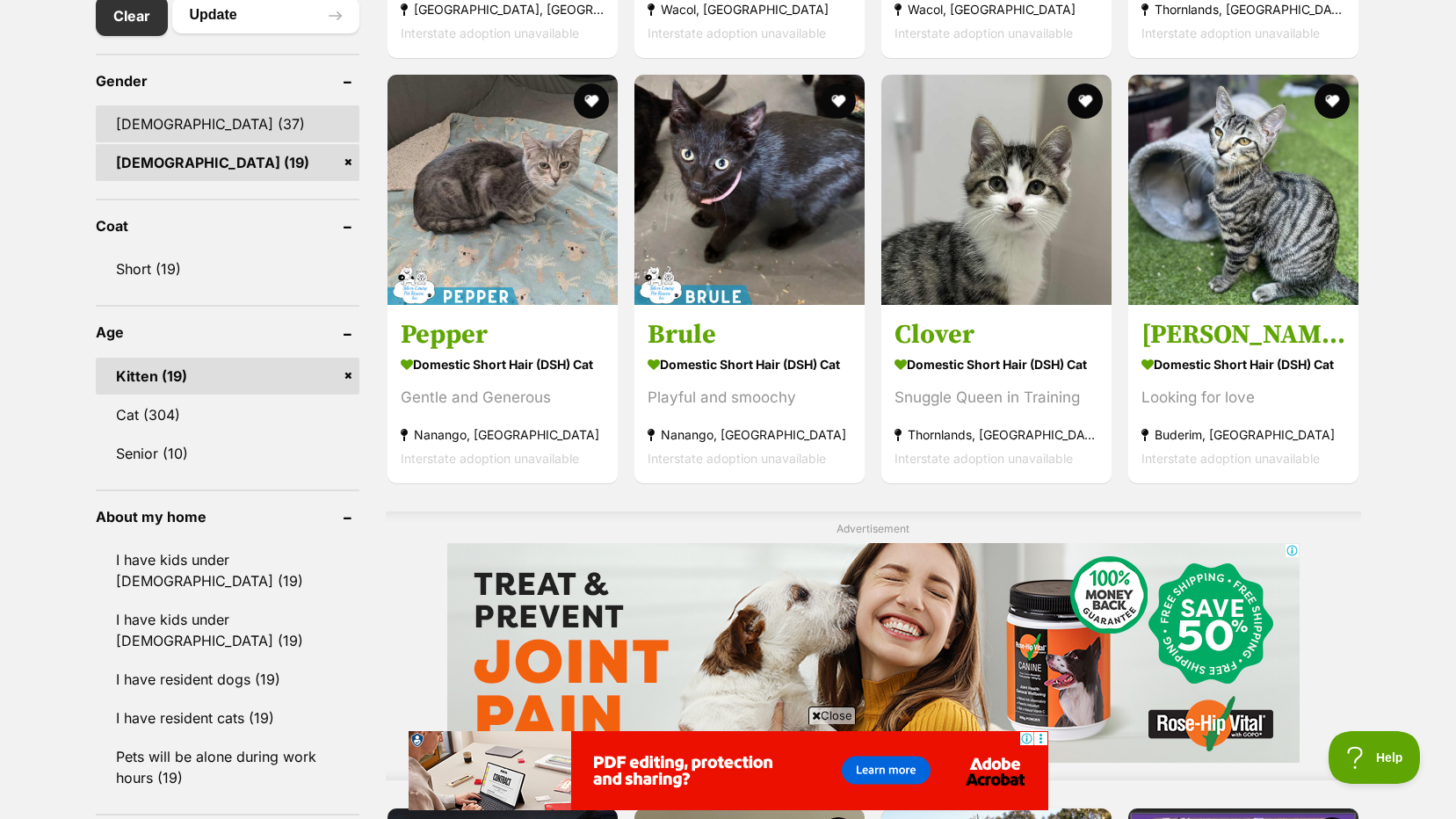
click at [235, 139] on link "[DEMOGRAPHIC_DATA] (37)" at bounding box center [227, 123] width 264 height 37
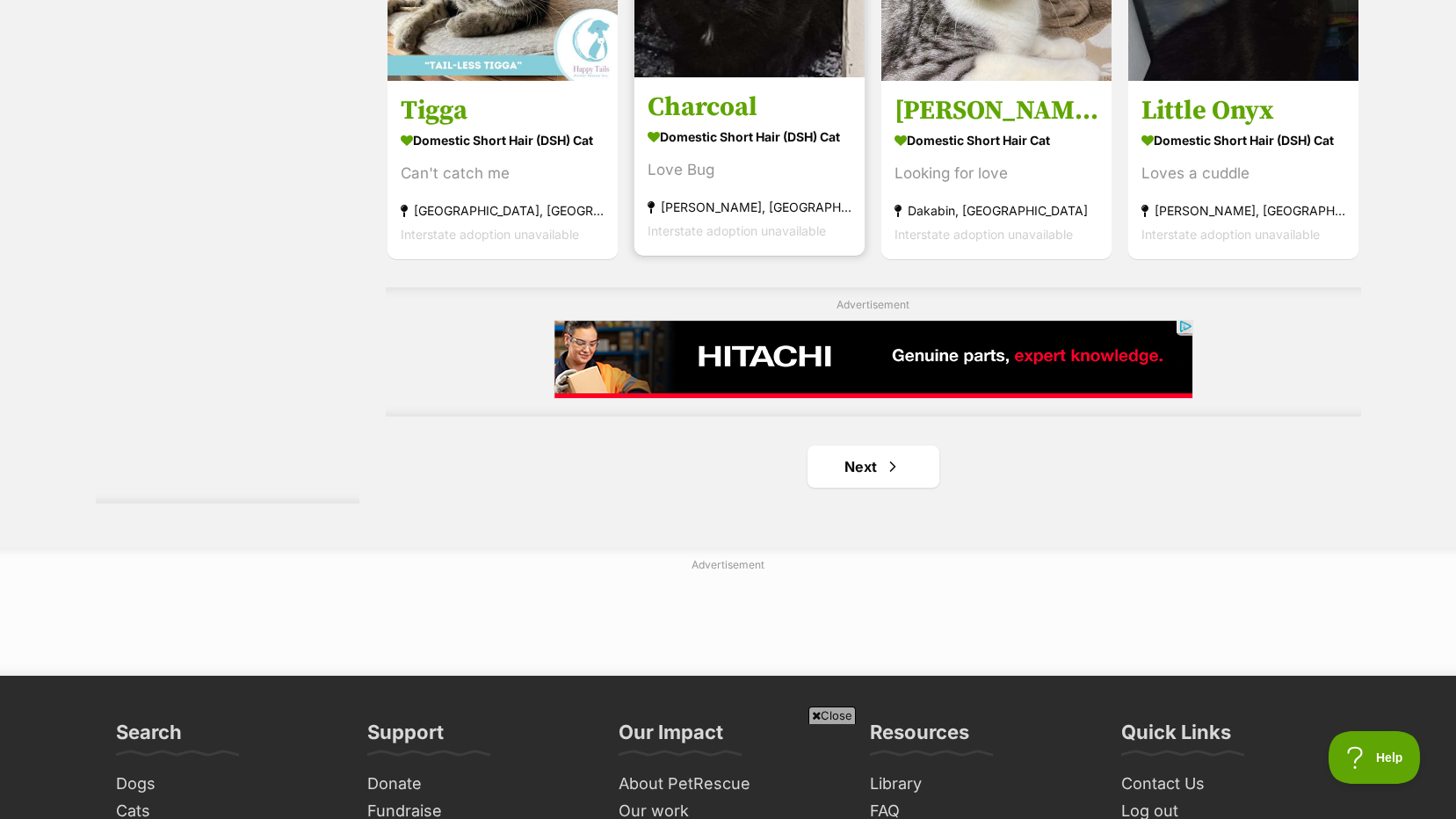
scroll to position [3232, 0]
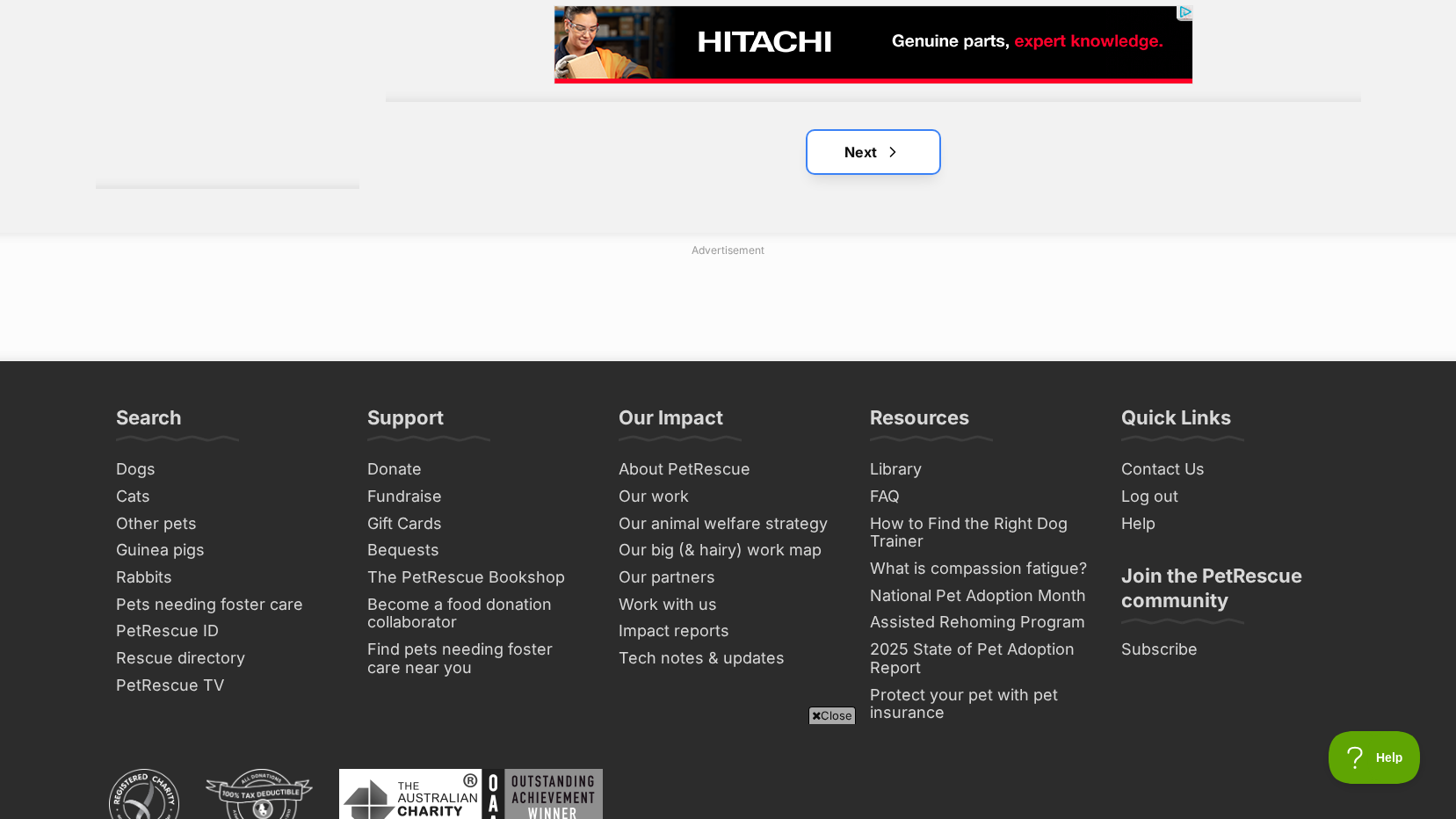
click at [875, 146] on link "Next" at bounding box center [873, 152] width 131 height 42
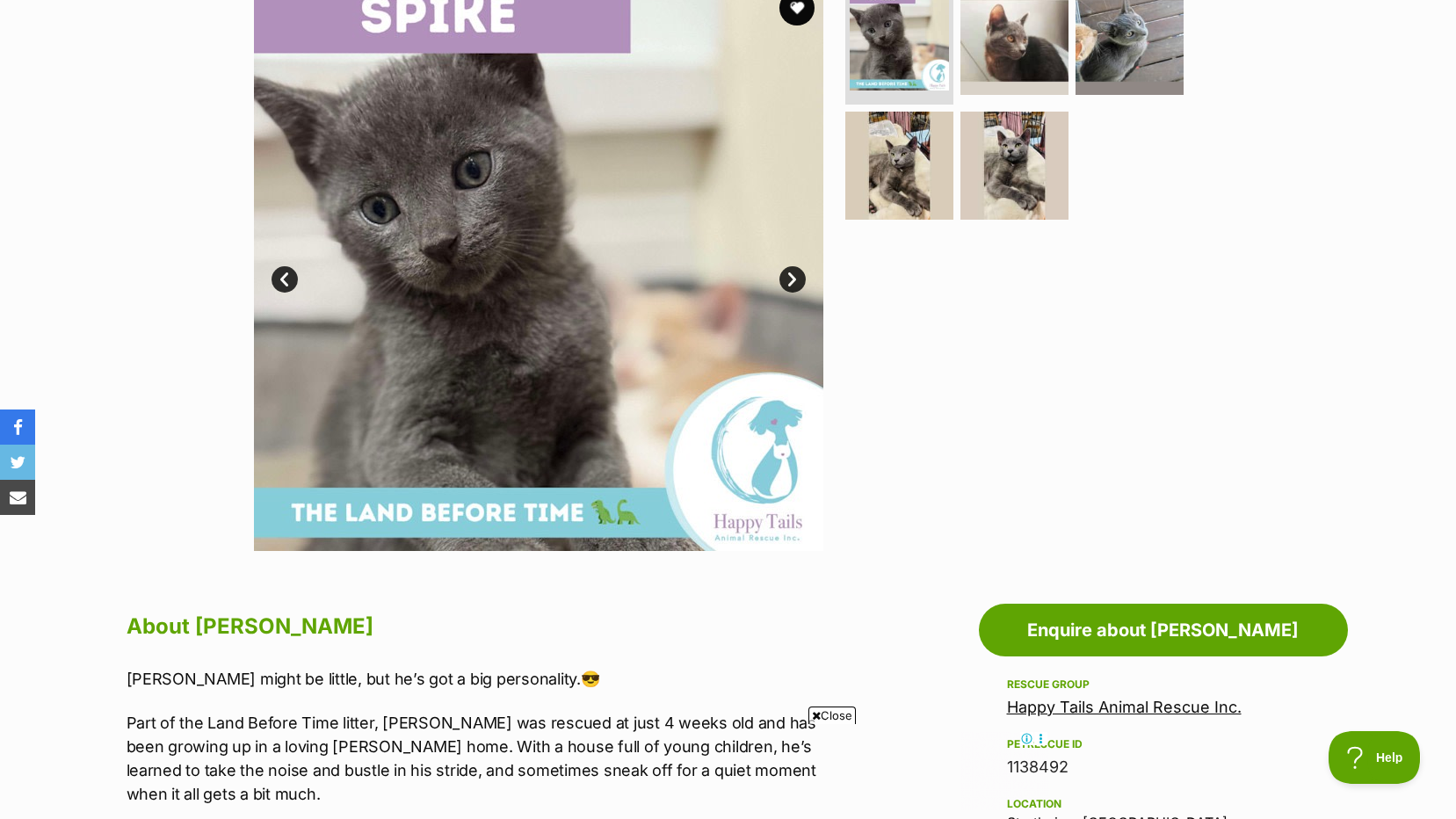
scroll to position [176, 0]
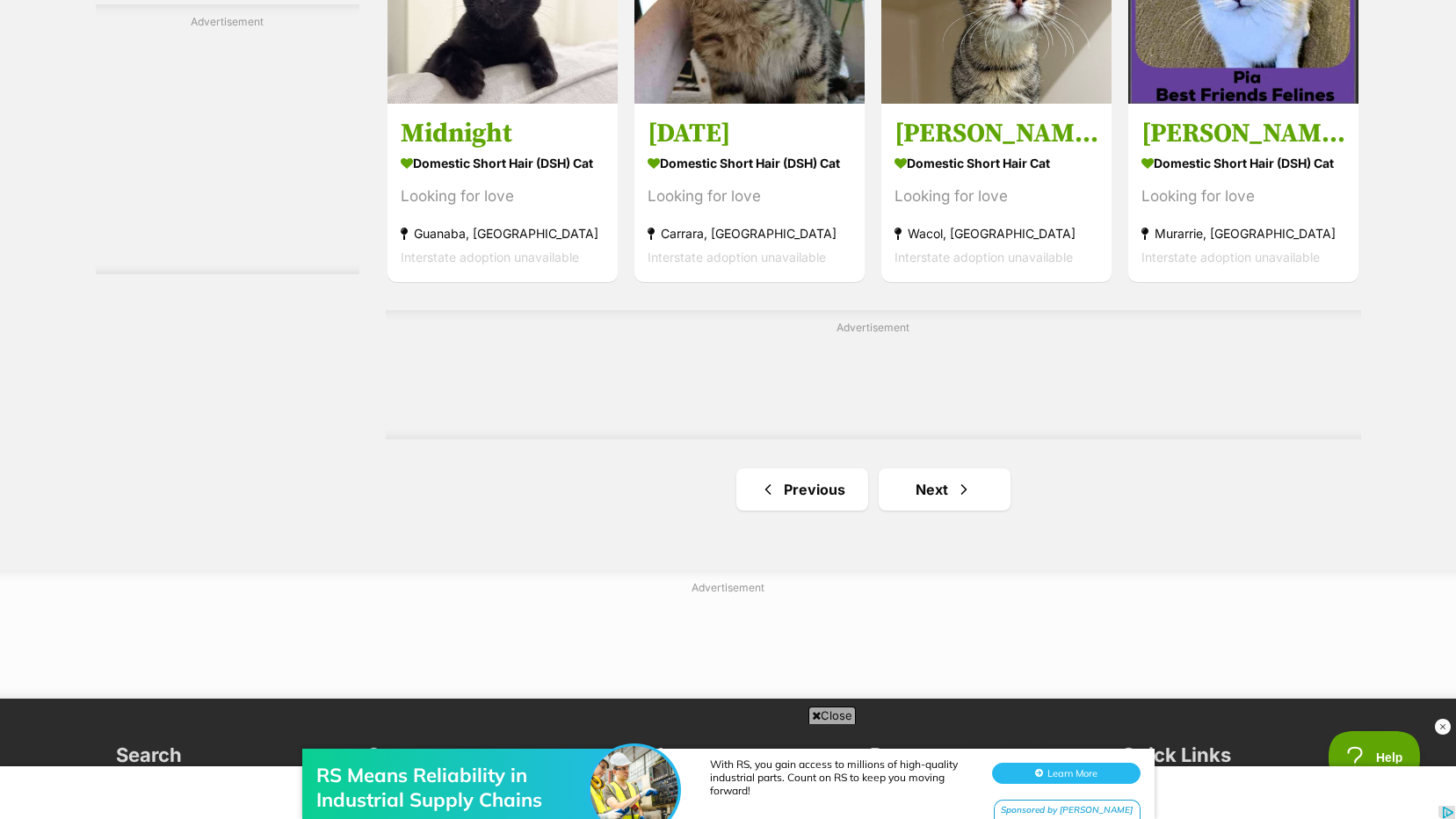
scroll to position [2989, 0]
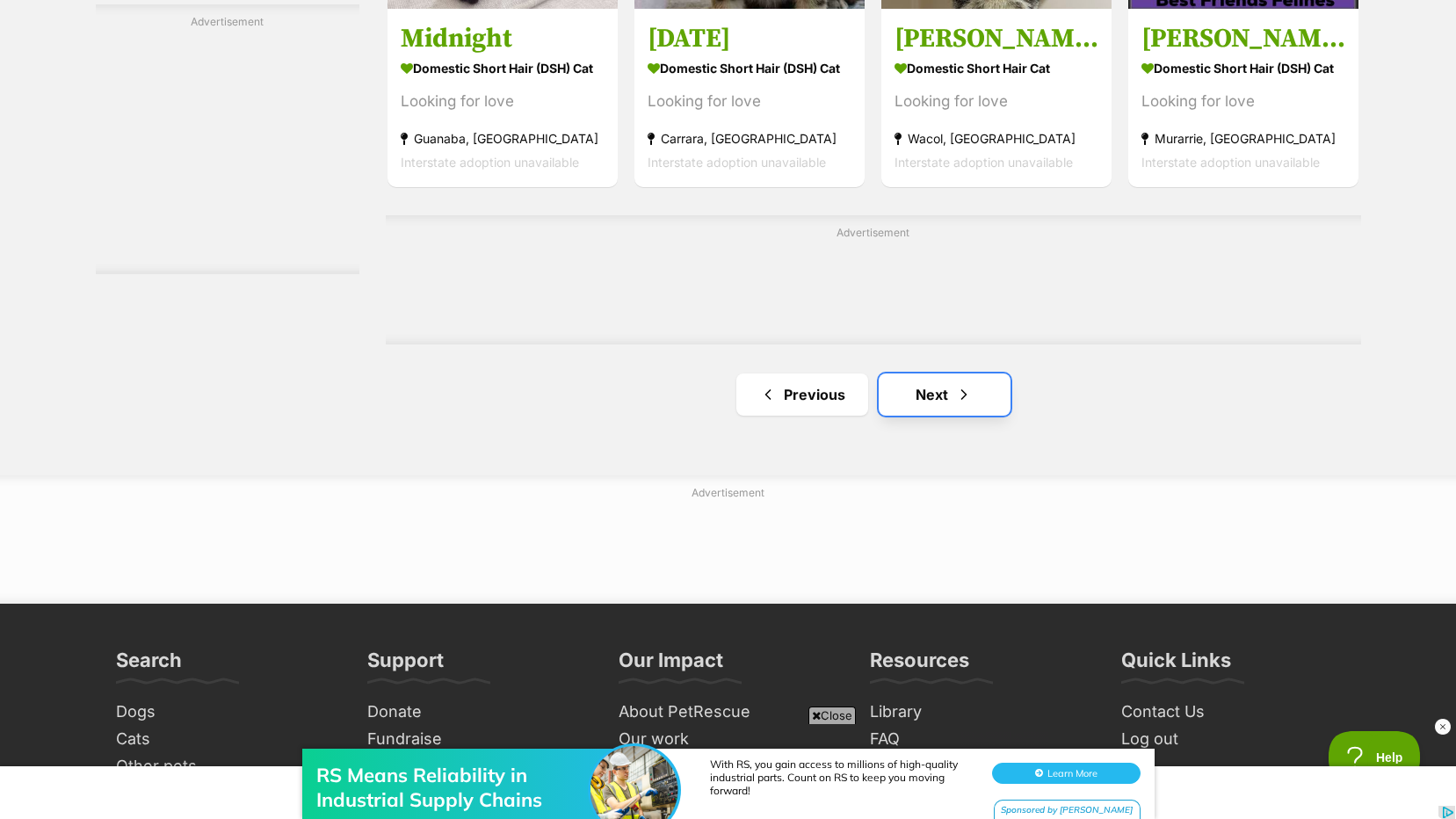
click at [960, 402] on span "Next page" at bounding box center [964, 394] width 18 height 21
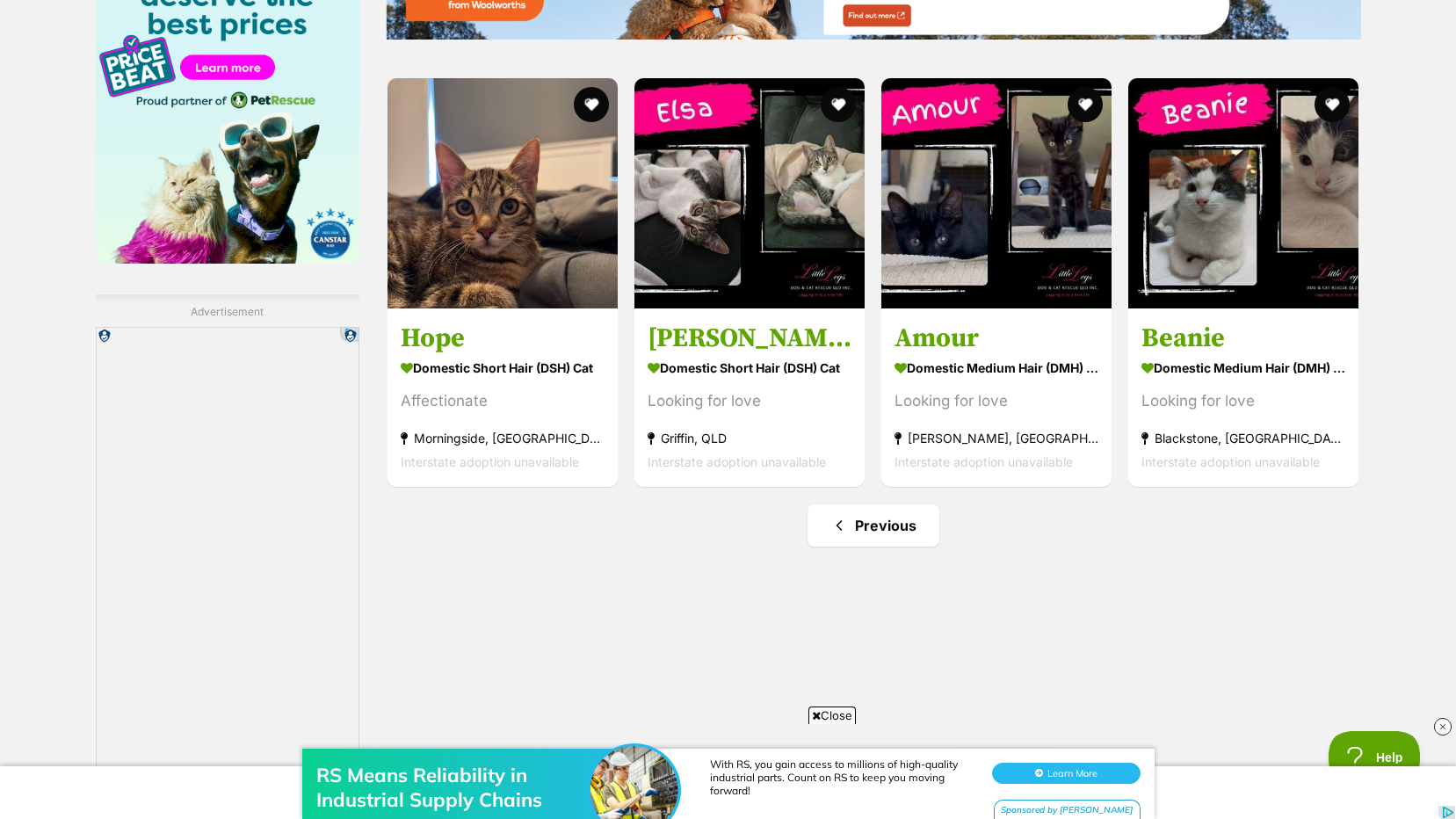
scroll to position [2373, 0]
